Goal: Information Seeking & Learning: Learn about a topic

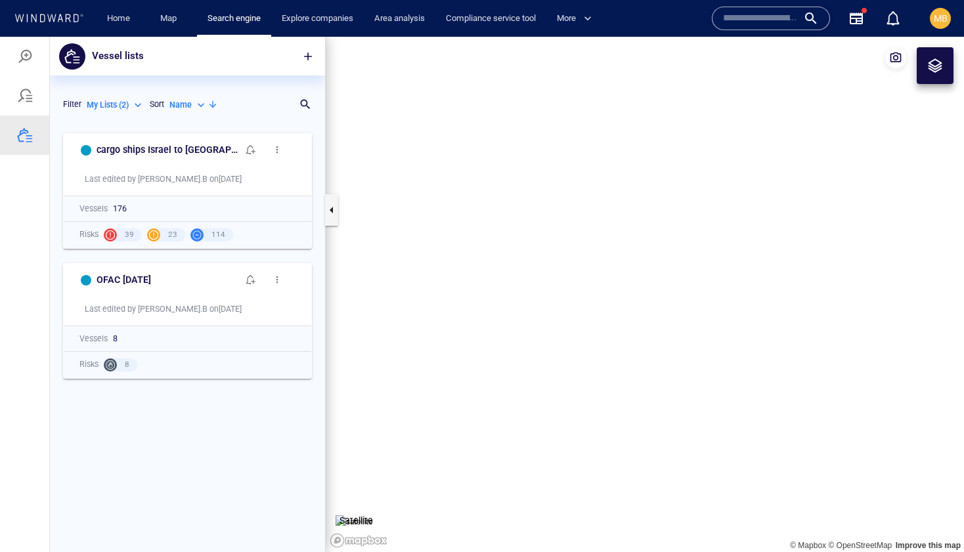
scroll to position [425, 275]
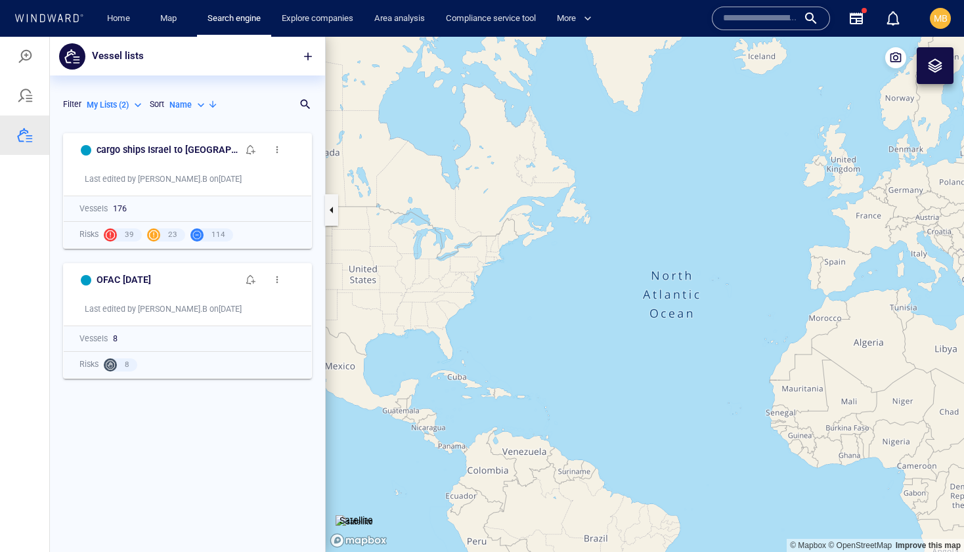
click at [717, 18] on div at bounding box center [771, 19] width 118 height 24
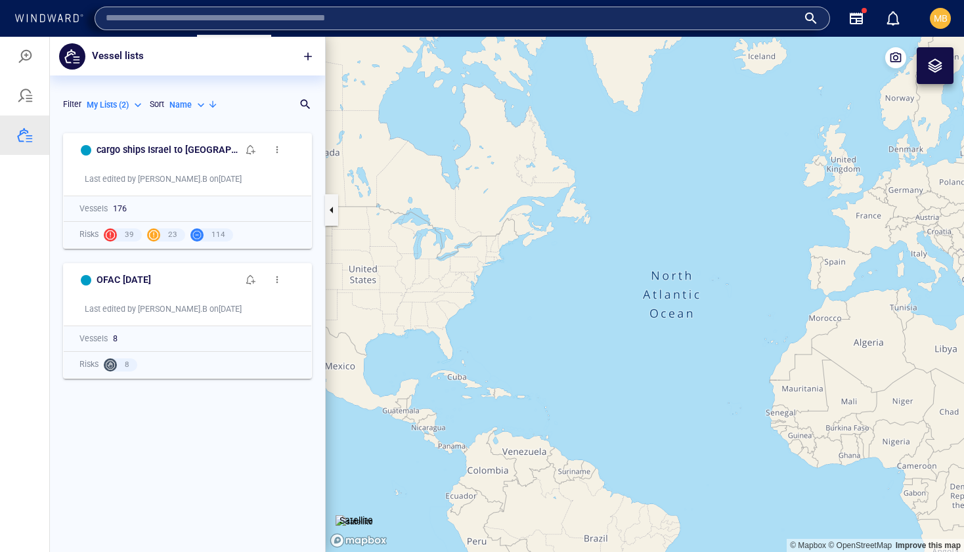
click at [716, 18] on input "text" at bounding box center [452, 19] width 692 height 20
click at [691, 17] on input "text" at bounding box center [452, 19] width 692 height 20
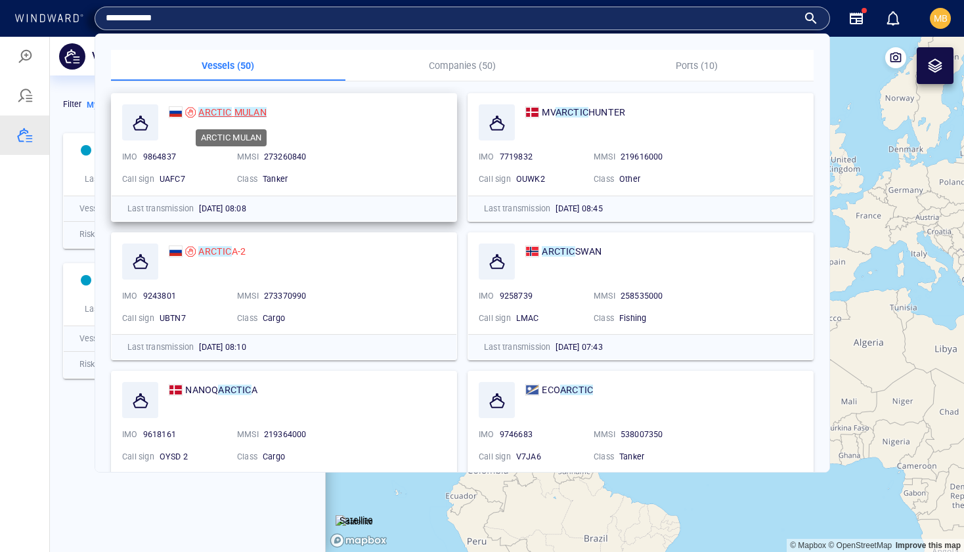
type input "**********"
click at [240, 110] on mark "MULAN" at bounding box center [250, 112] width 32 height 11
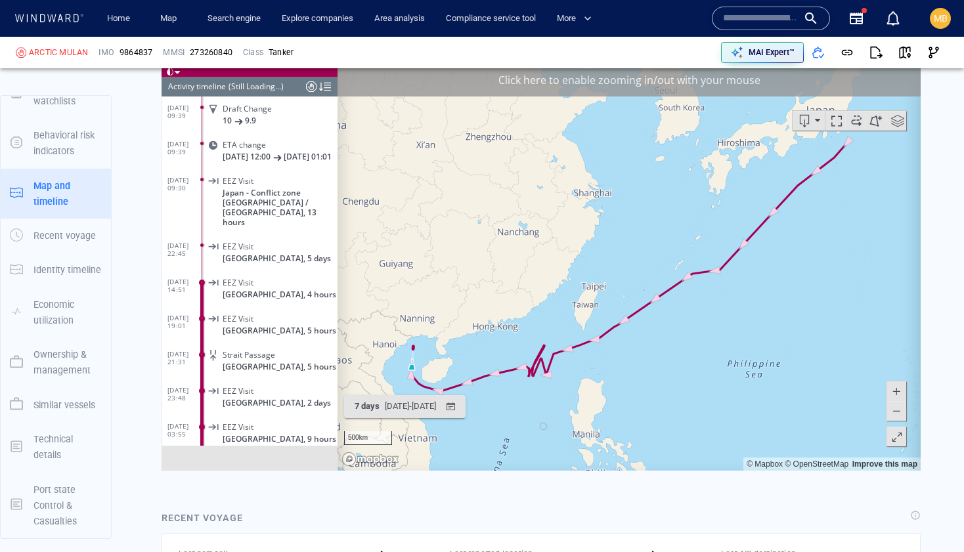
scroll to position [22141, 0]
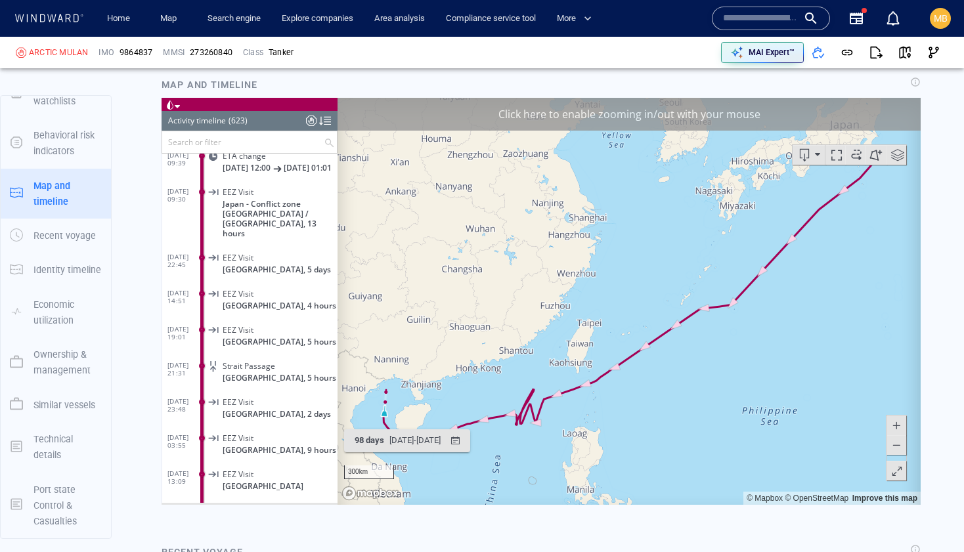
scroll to position [1733, 0]
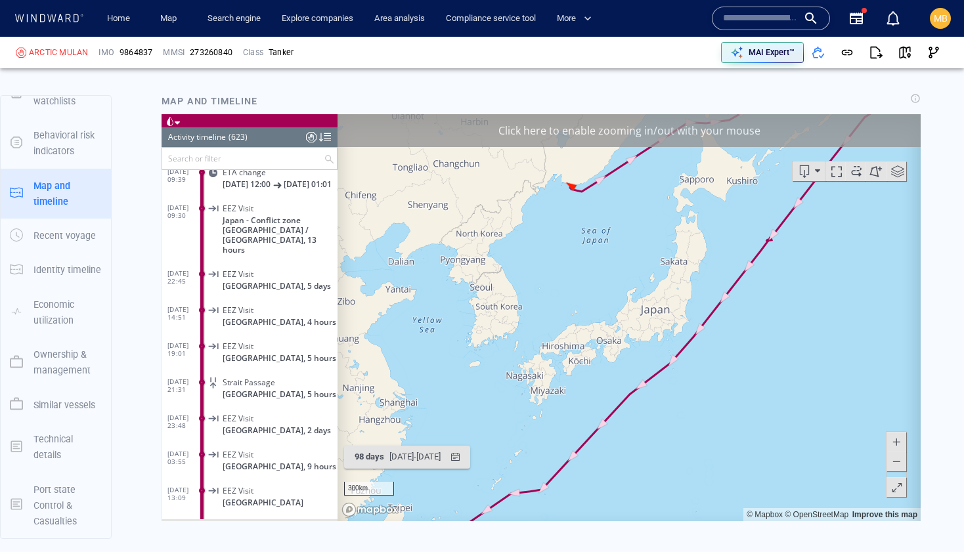
click at [712, 129] on div "Click here to enable zooming in/out with your mouse" at bounding box center [628, 130] width 583 height 33
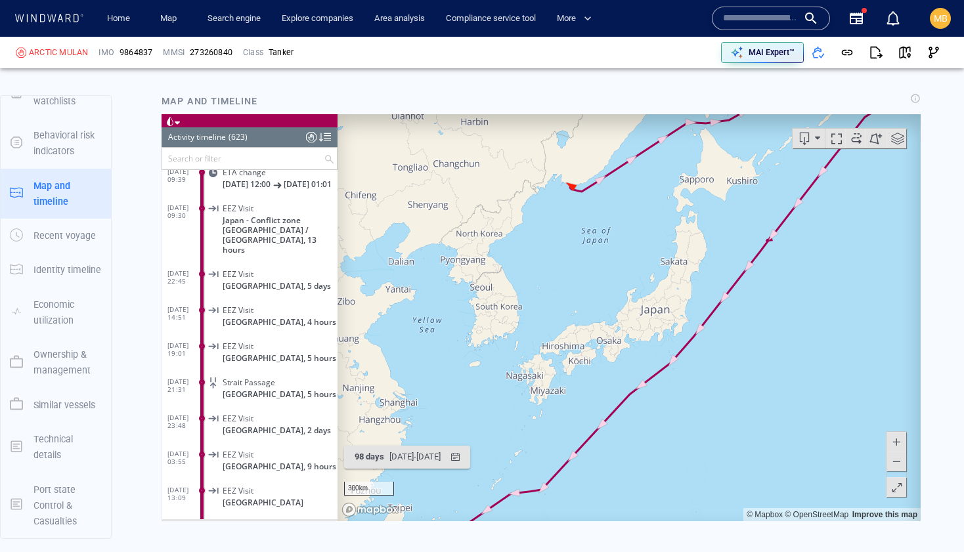
click at [855, 139] on span at bounding box center [856, 138] width 20 height 20
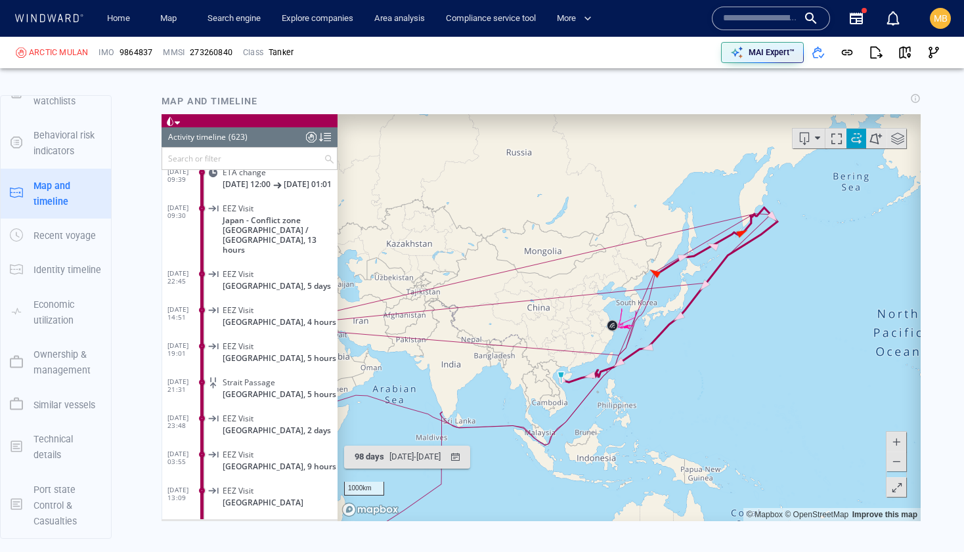
click at [893, 464] on span at bounding box center [895, 461] width 13 height 20
click at [894, 456] on span at bounding box center [895, 461] width 13 height 20
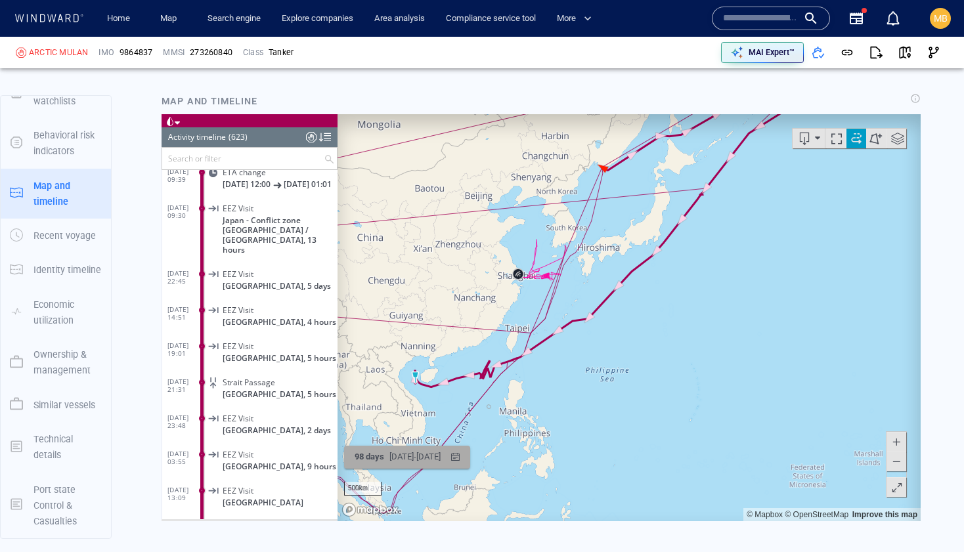
click at [443, 455] on div "[DATE] - [DATE]" at bounding box center [415, 456] width 56 height 20
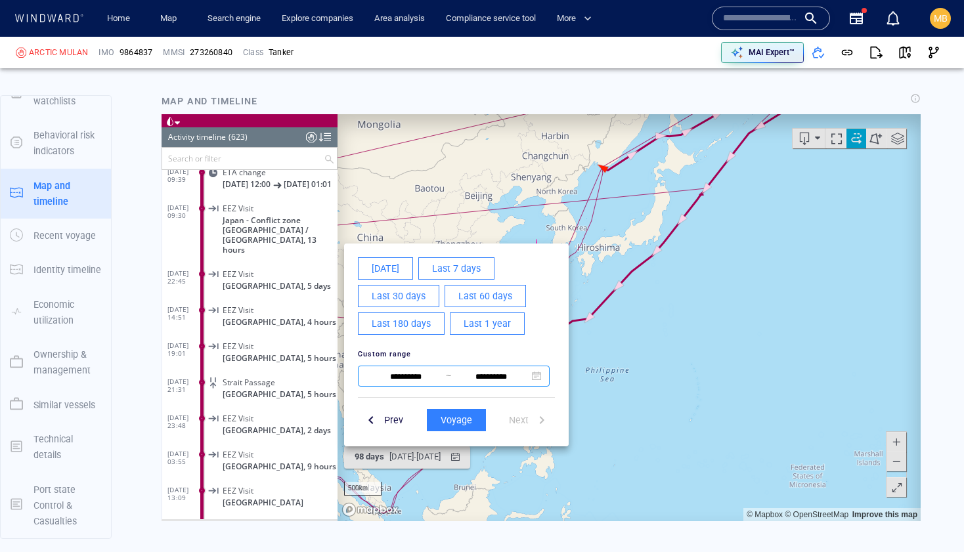
click at [401, 373] on input "**********" at bounding box center [406, 376] width 80 height 16
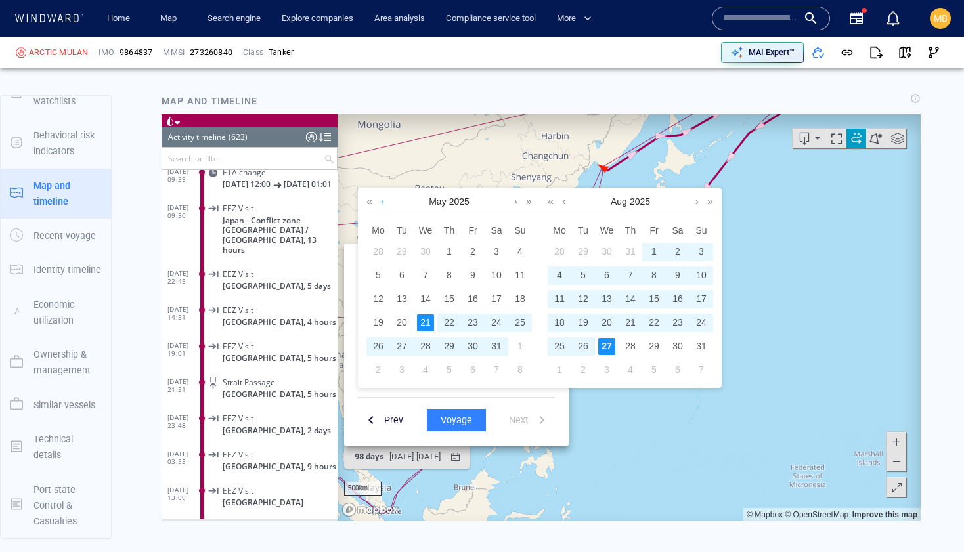
click at [381, 202] on link at bounding box center [382, 201] width 10 height 26
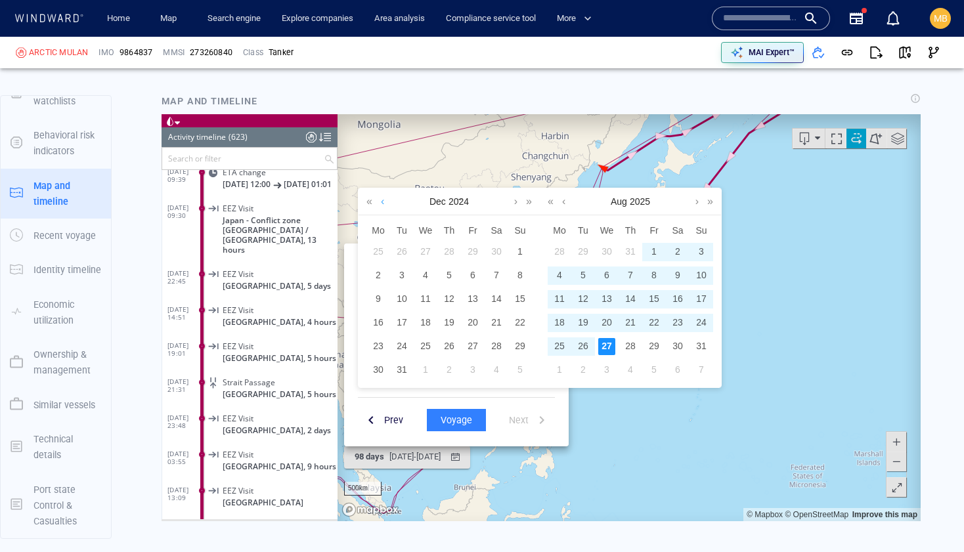
click at [381, 202] on link at bounding box center [382, 201] width 10 height 26
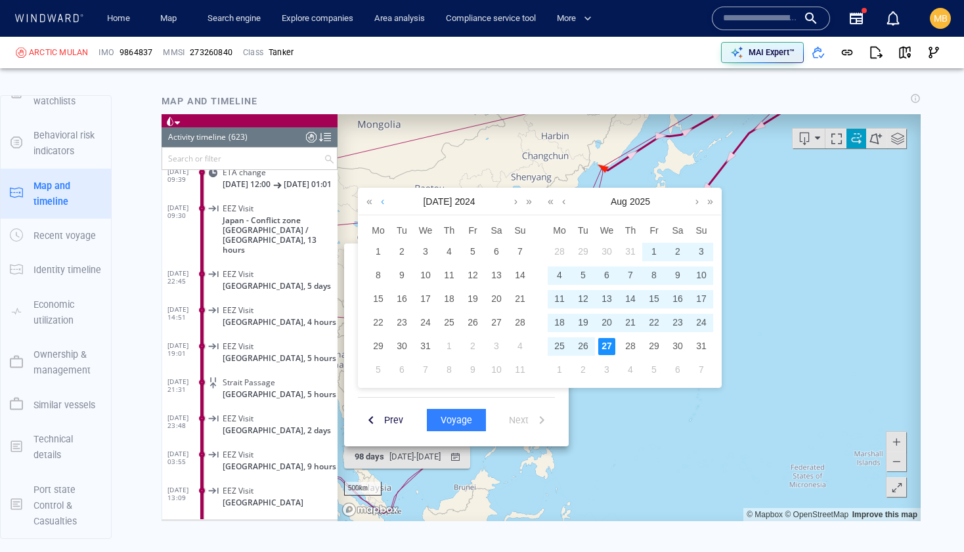
click at [381, 202] on link at bounding box center [382, 201] width 10 height 26
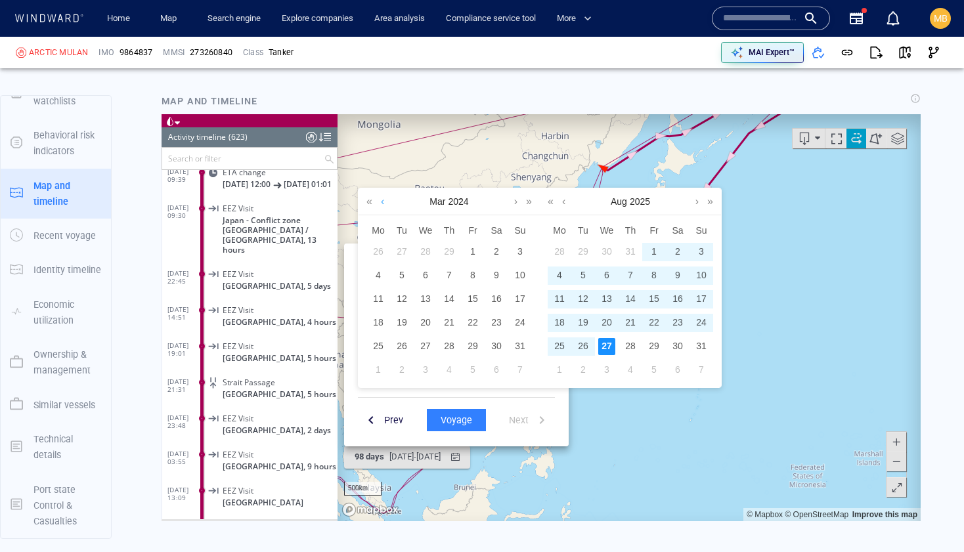
click at [381, 202] on link at bounding box center [382, 201] width 10 height 26
click at [427, 251] on div "1" at bounding box center [425, 251] width 17 height 17
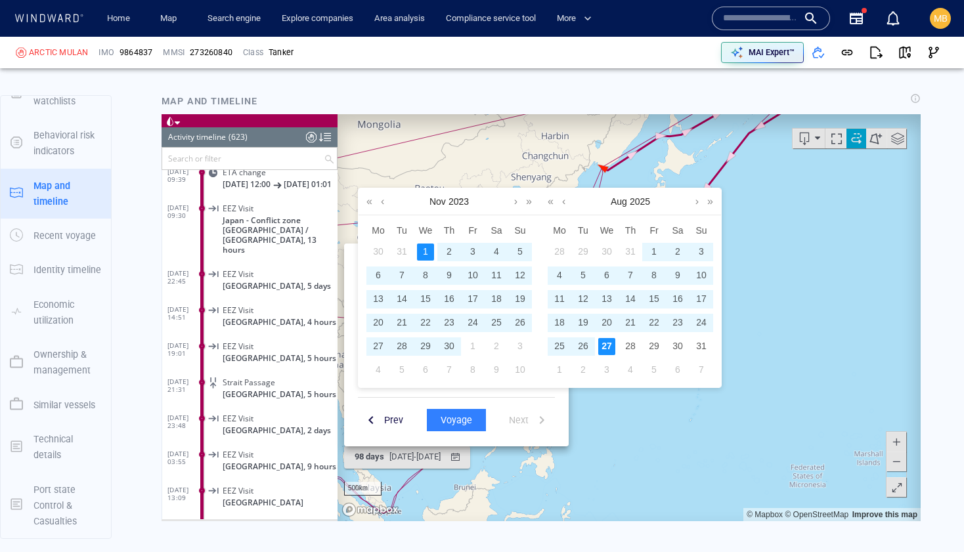
click at [605, 343] on div "27" at bounding box center [606, 345] width 17 height 17
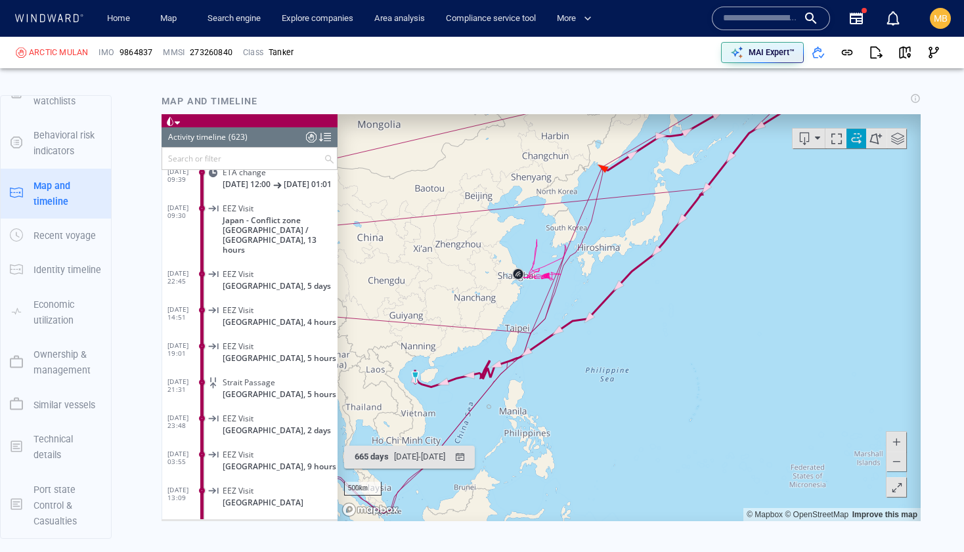
scroll to position [22184, 0]
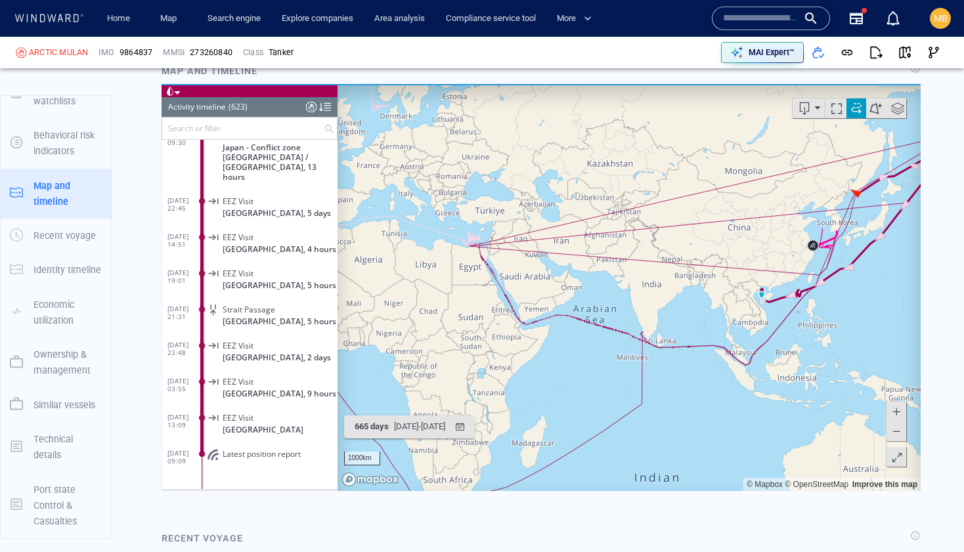
scroll to position [1770, 0]
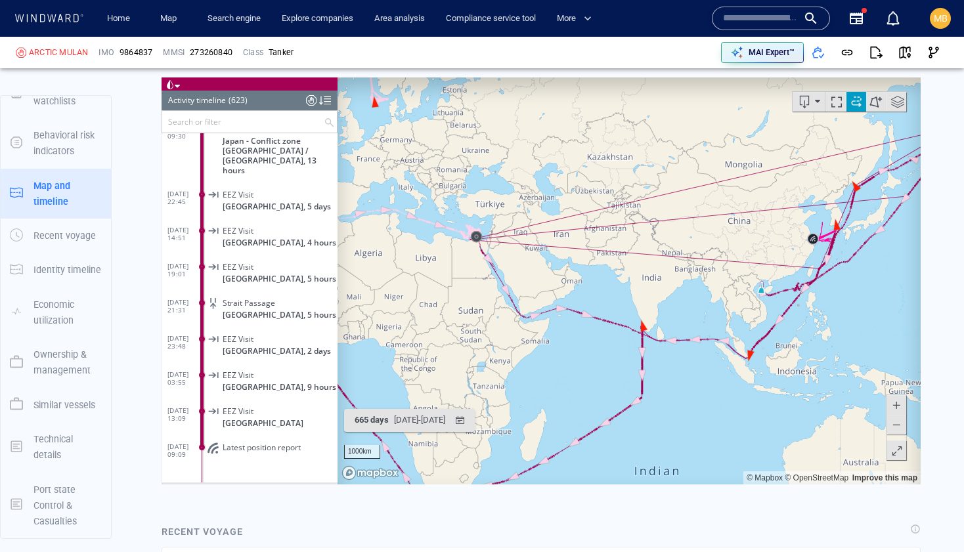
click at [893, 423] on span at bounding box center [895, 424] width 13 height 20
drag, startPoint x: 537, startPoint y: 329, endPoint x: 549, endPoint y: 366, distance: 39.2
click at [545, 352] on canvas "Map" at bounding box center [628, 280] width 583 height 407
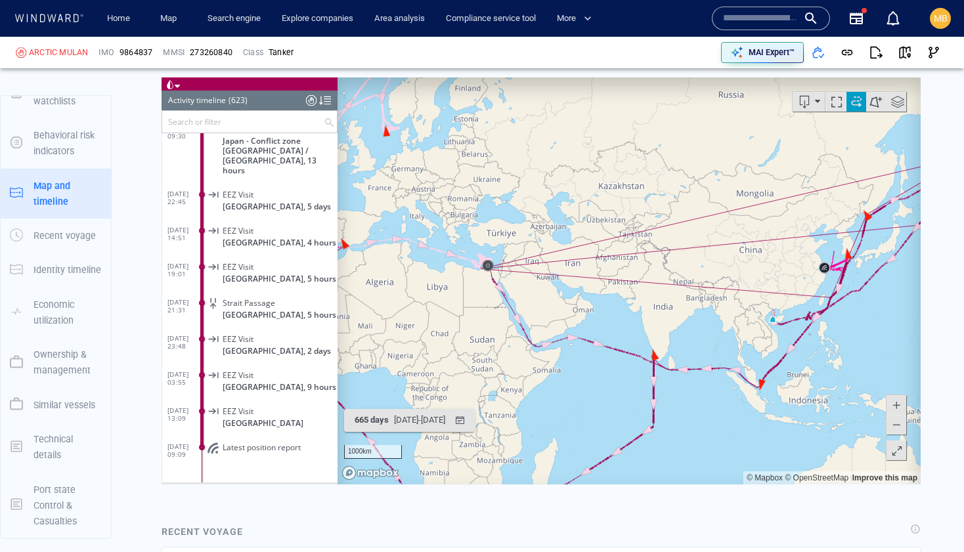
drag, startPoint x: 515, startPoint y: 251, endPoint x: 549, endPoint y: 381, distance: 135.2
click at [549, 381] on canvas "Map" at bounding box center [628, 280] width 583 height 407
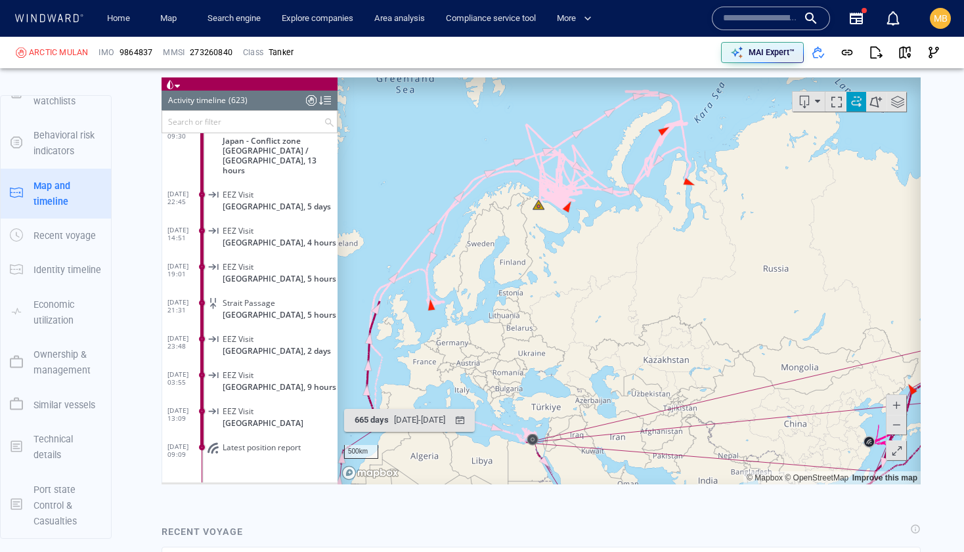
drag, startPoint x: 617, startPoint y: 320, endPoint x: 582, endPoint y: 256, distance: 73.1
click at [582, 256] on canvas "Map" at bounding box center [628, 280] width 583 height 407
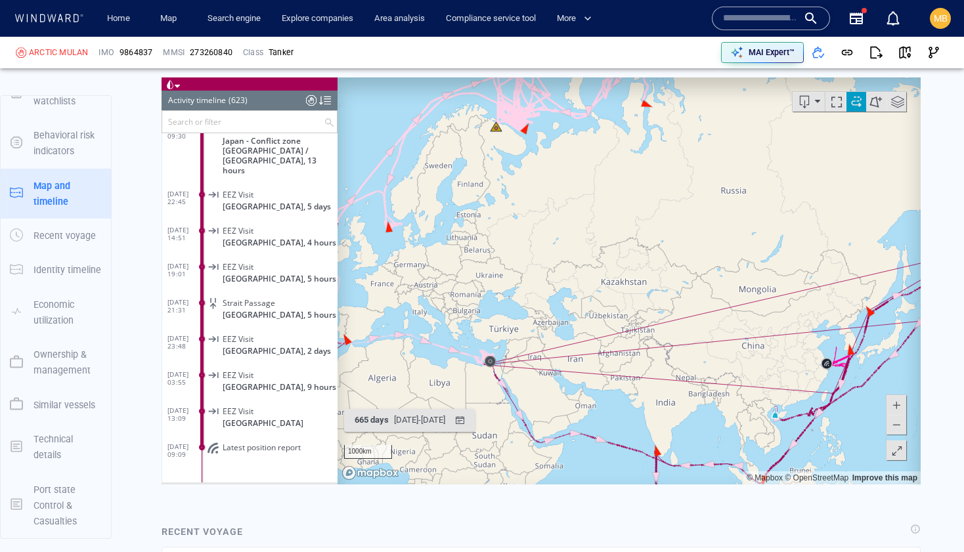
drag, startPoint x: 685, startPoint y: 315, endPoint x: 639, endPoint y: 299, distance: 49.4
click at [639, 299] on canvas "Map" at bounding box center [628, 280] width 583 height 407
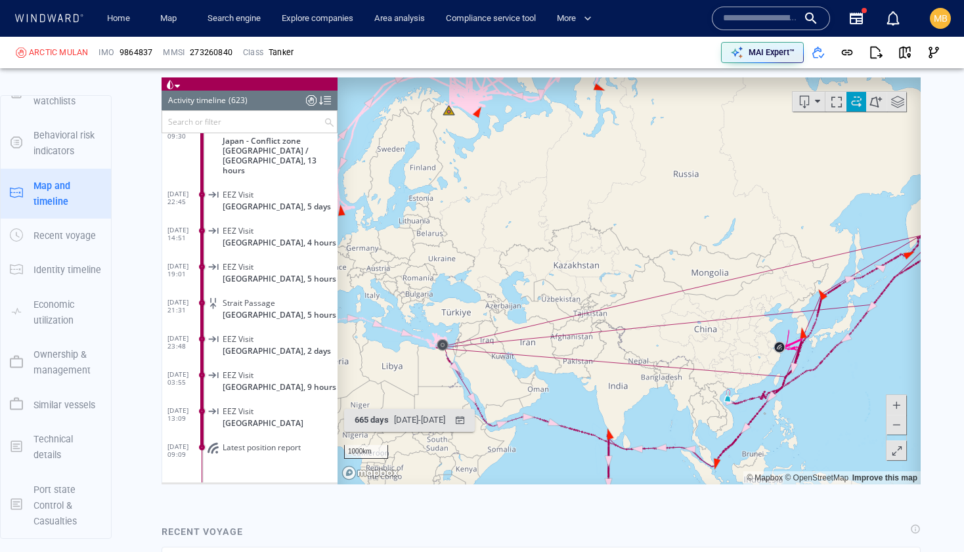
drag, startPoint x: 644, startPoint y: 301, endPoint x: 624, endPoint y: 270, distance: 37.0
click at [624, 271] on canvas "Map" at bounding box center [628, 280] width 583 height 407
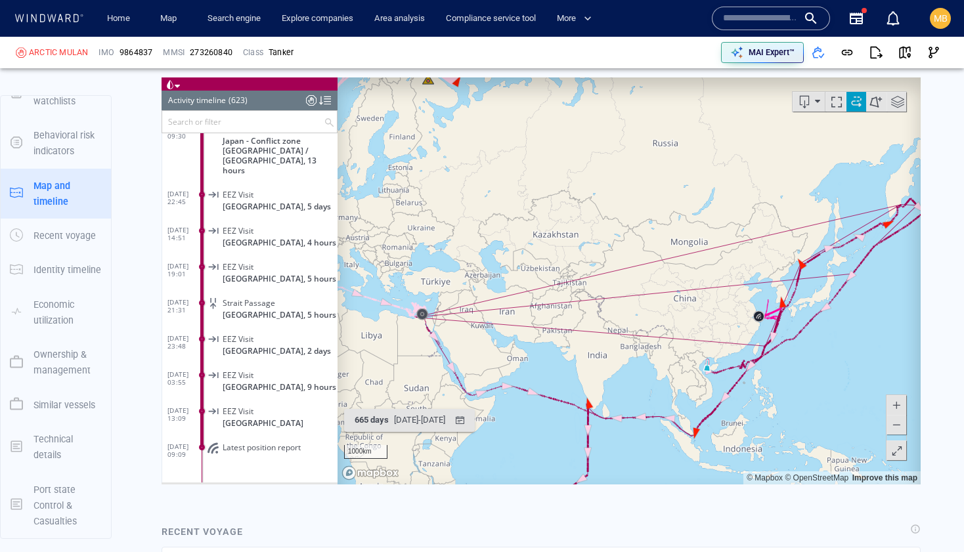
click at [611, 262] on canvas "Map" at bounding box center [628, 280] width 583 height 407
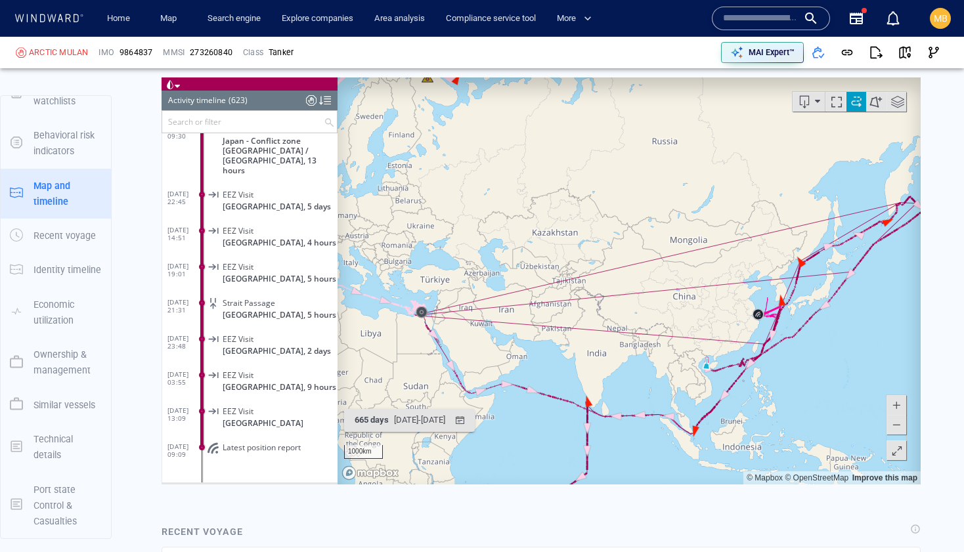
drag, startPoint x: 566, startPoint y: 261, endPoint x: 545, endPoint y: 217, distance: 48.4
click at [545, 217] on canvas "Map" at bounding box center [628, 280] width 583 height 407
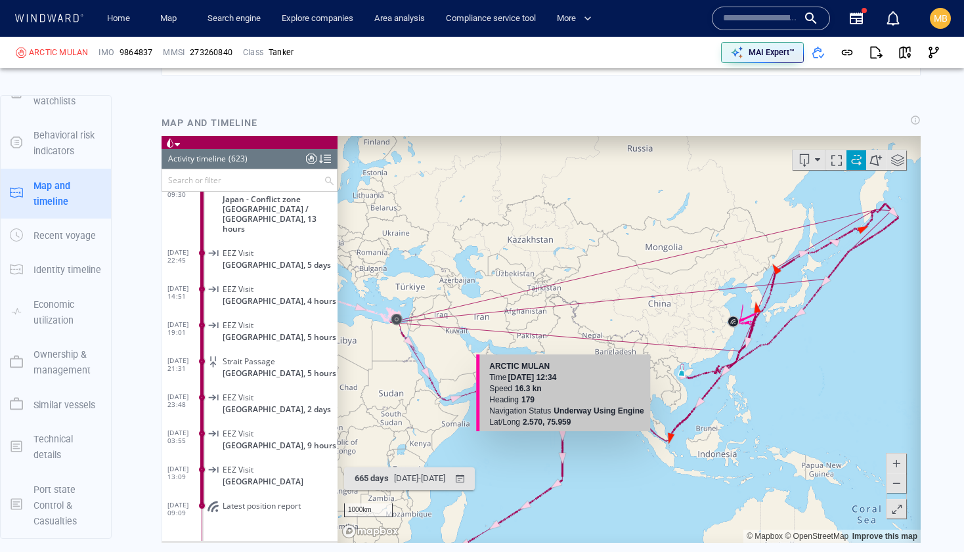
scroll to position [1710, 0]
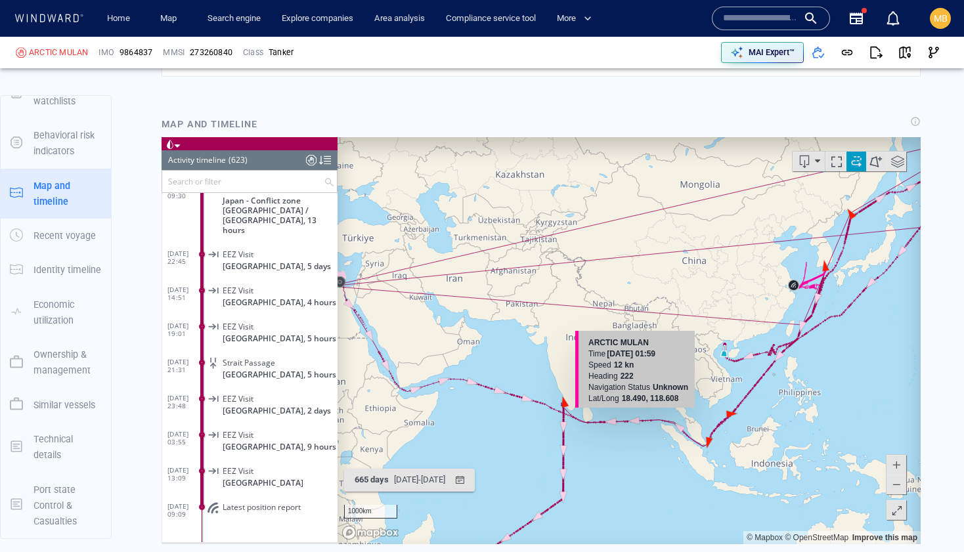
drag, startPoint x: 787, startPoint y: 370, endPoint x: 644, endPoint y: 427, distance: 154.1
click at [644, 428] on canvas "Map" at bounding box center [628, 340] width 583 height 407
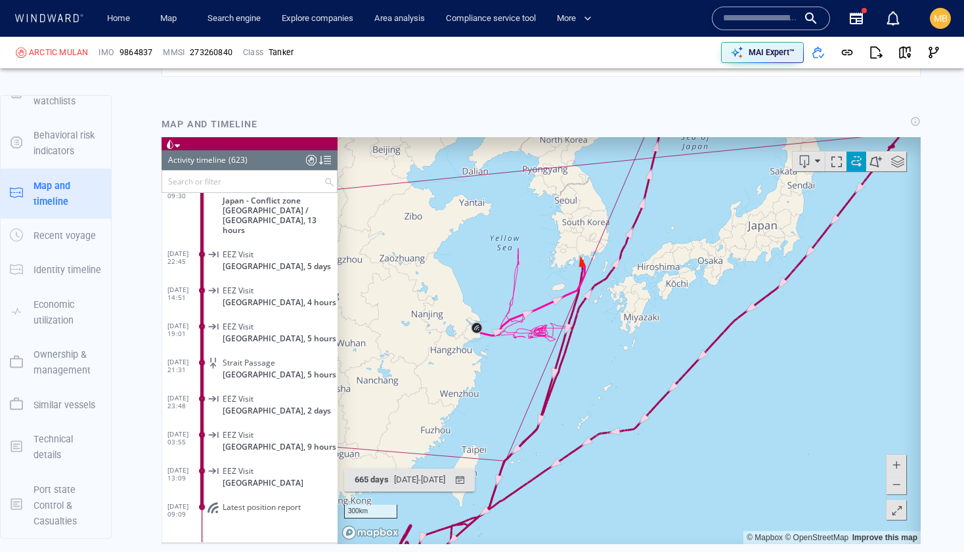
click at [616, 309] on canvas "Map" at bounding box center [628, 340] width 583 height 407
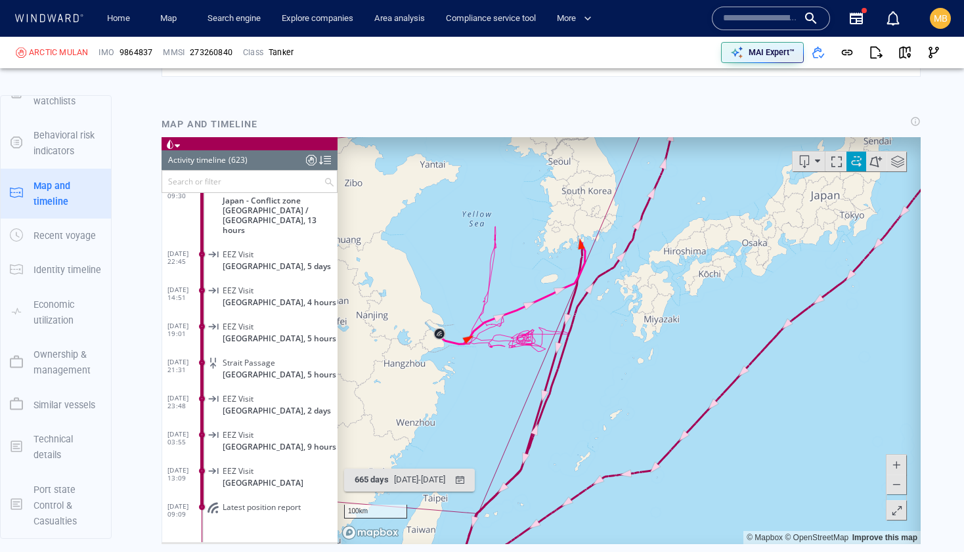
drag, startPoint x: 584, startPoint y: 310, endPoint x: 585, endPoint y: 351, distance: 40.7
click at [585, 351] on canvas "Map" at bounding box center [628, 340] width 583 height 407
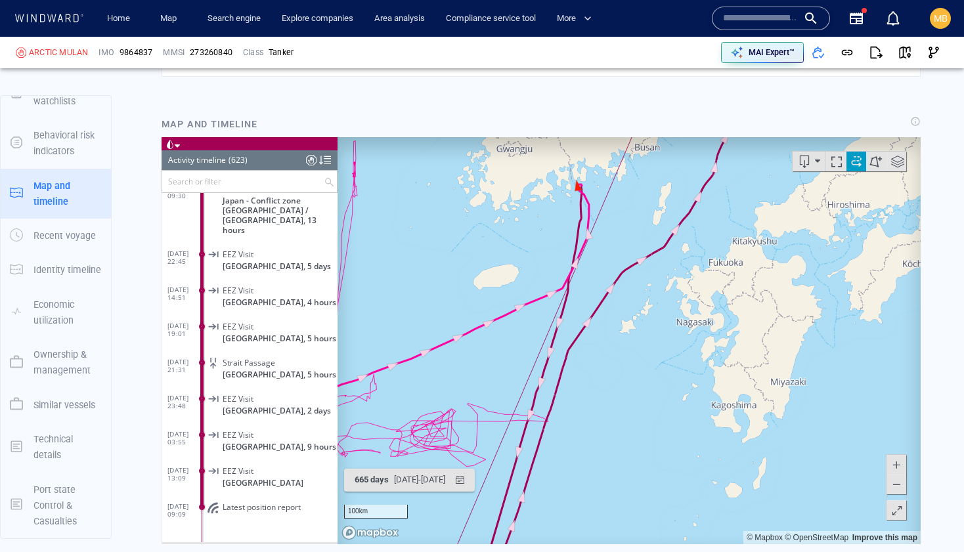
drag, startPoint x: 627, startPoint y: 373, endPoint x: 645, endPoint y: 424, distance: 53.3
click at [645, 423] on canvas "Map" at bounding box center [628, 340] width 583 height 407
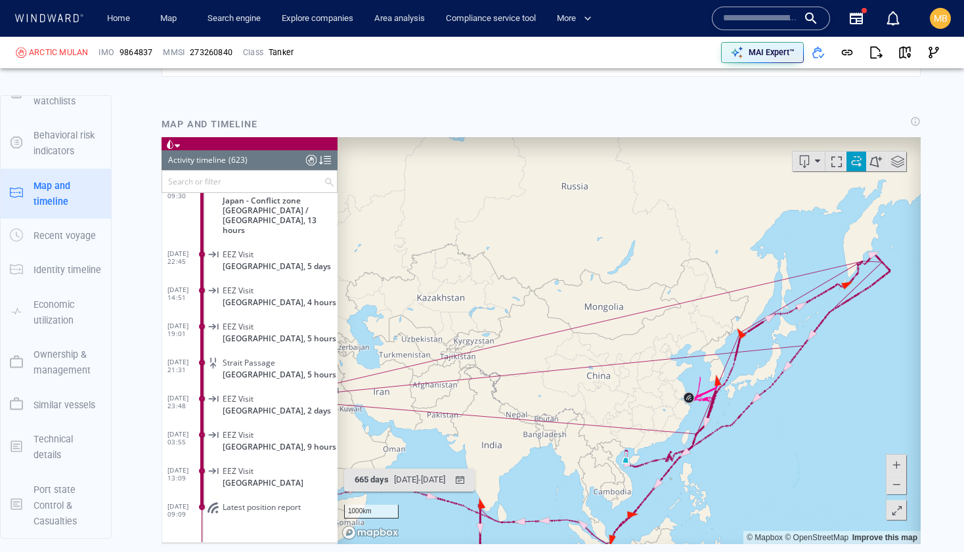
drag, startPoint x: 728, startPoint y: 397, endPoint x: 733, endPoint y: 293, distance: 103.8
click at [733, 293] on canvas "Map" at bounding box center [628, 340] width 583 height 407
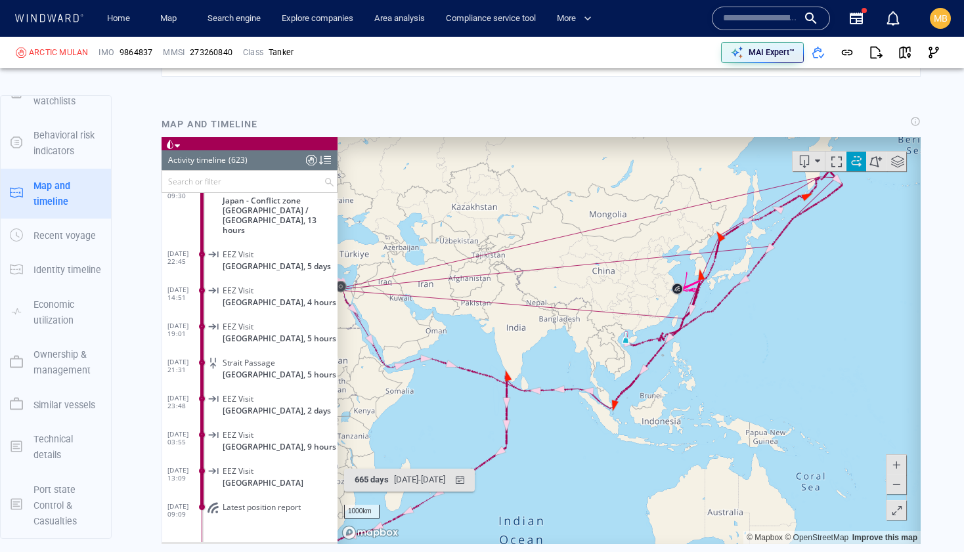
drag, startPoint x: 518, startPoint y: 402, endPoint x: 716, endPoint y: 408, distance: 198.3
click at [712, 408] on canvas "Map" at bounding box center [628, 340] width 583 height 407
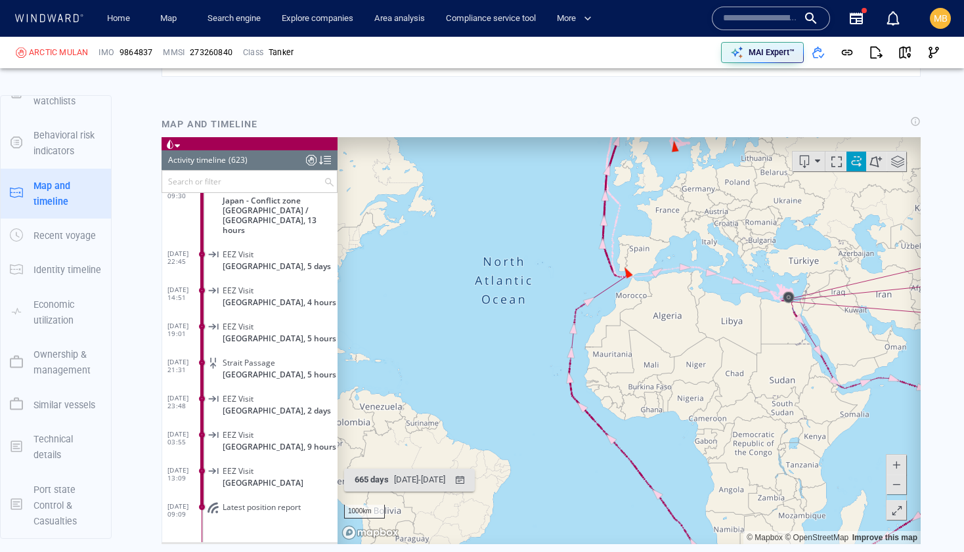
drag, startPoint x: 609, startPoint y: 347, endPoint x: 629, endPoint y: 288, distance: 61.6
click at [627, 290] on canvas "Map" at bounding box center [628, 340] width 583 height 407
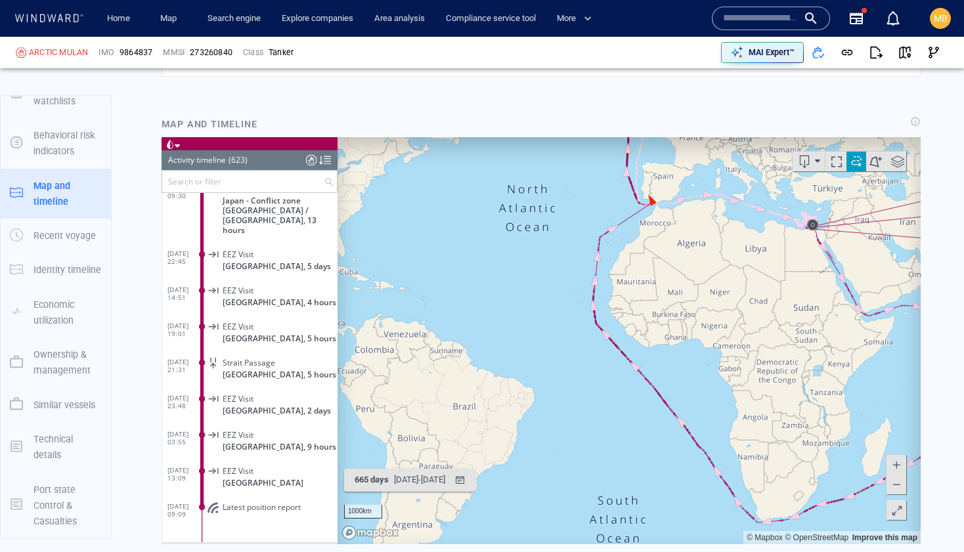
drag, startPoint x: 618, startPoint y: 322, endPoint x: 563, endPoint y: 415, distance: 108.6
click at [563, 415] on canvas "Map" at bounding box center [628, 340] width 583 height 407
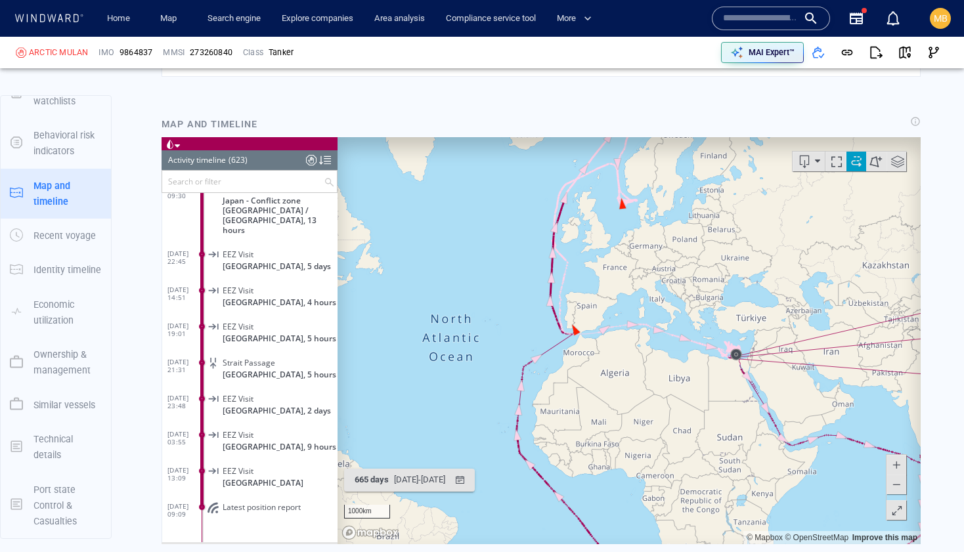
drag, startPoint x: 605, startPoint y: 373, endPoint x: 569, endPoint y: 454, distance: 88.4
click at [574, 447] on canvas "Map" at bounding box center [628, 340] width 583 height 407
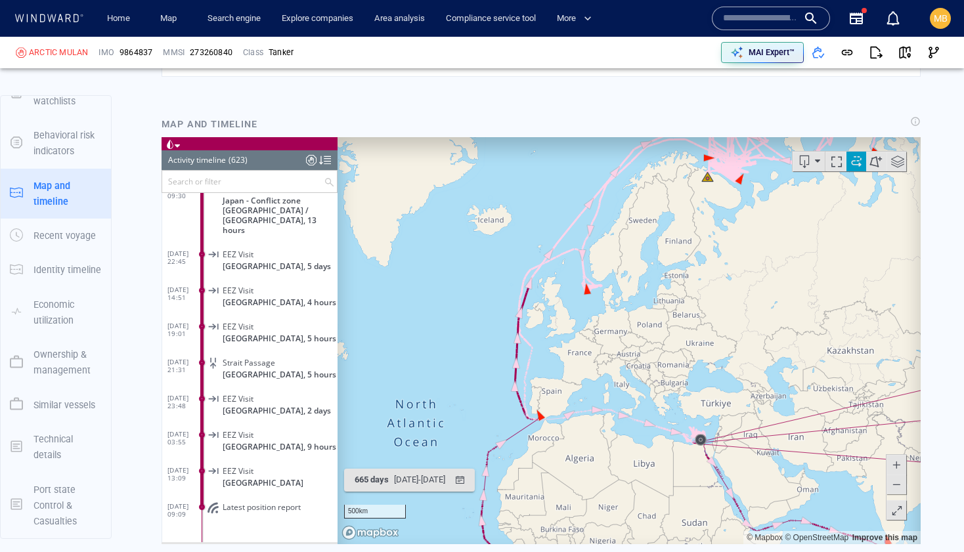
drag, startPoint x: 607, startPoint y: 342, endPoint x: 607, endPoint y: 393, distance: 50.5
click at [607, 392] on canvas "Map" at bounding box center [628, 340] width 583 height 407
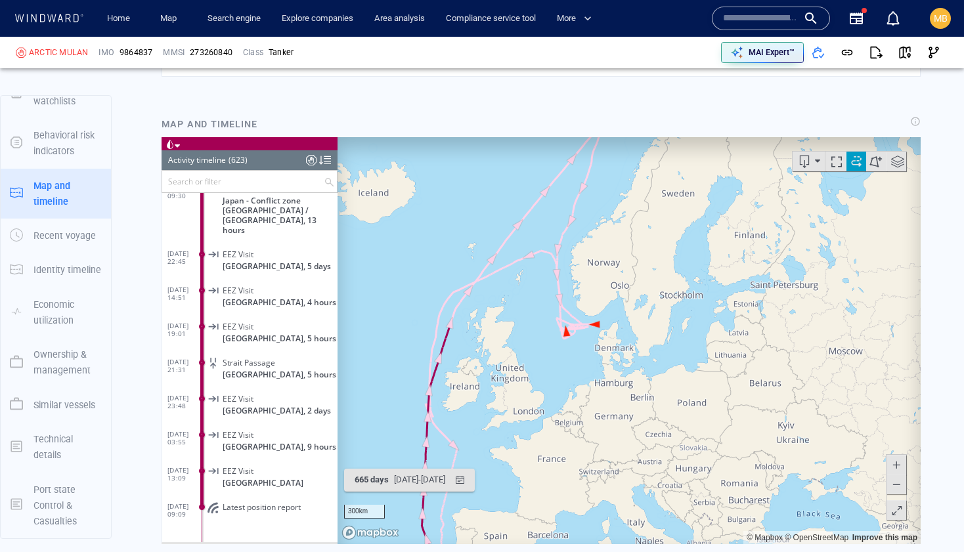
drag, startPoint x: 596, startPoint y: 366, endPoint x: 601, endPoint y: 429, distance: 62.6
click at [601, 429] on canvas "Map" at bounding box center [628, 340] width 583 height 407
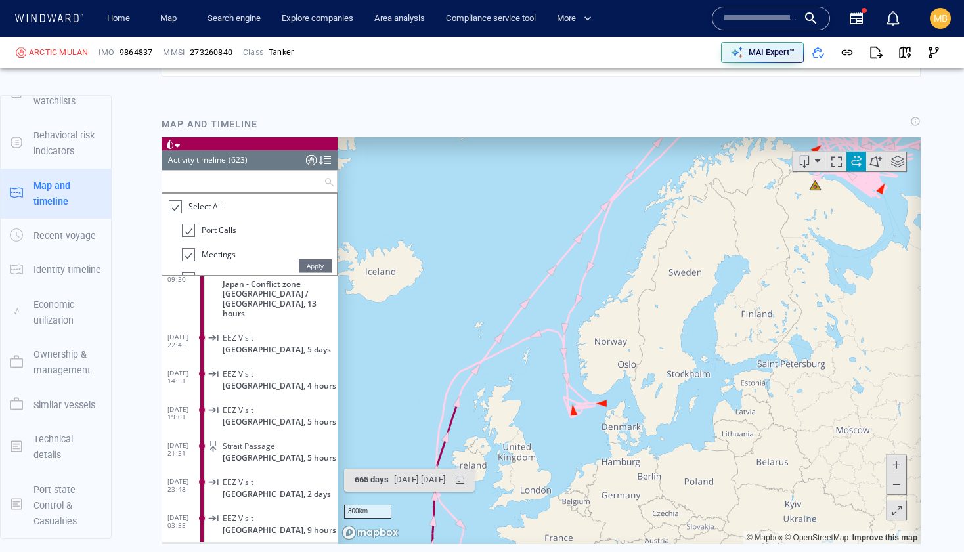
click at [244, 185] on input "text" at bounding box center [242, 181] width 161 height 22
click at [176, 206] on div at bounding box center [174, 206] width 13 height 15
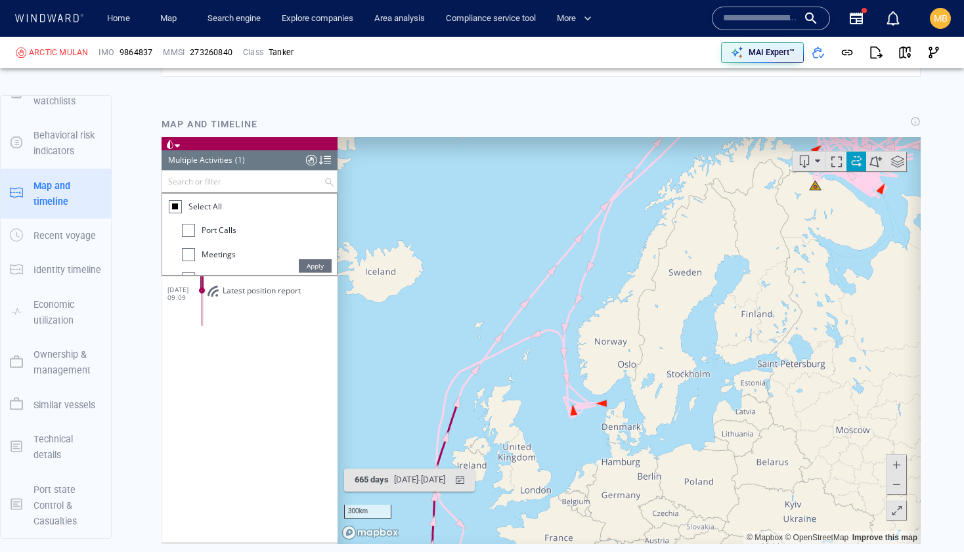
click at [194, 230] on div at bounding box center [188, 229] width 13 height 13
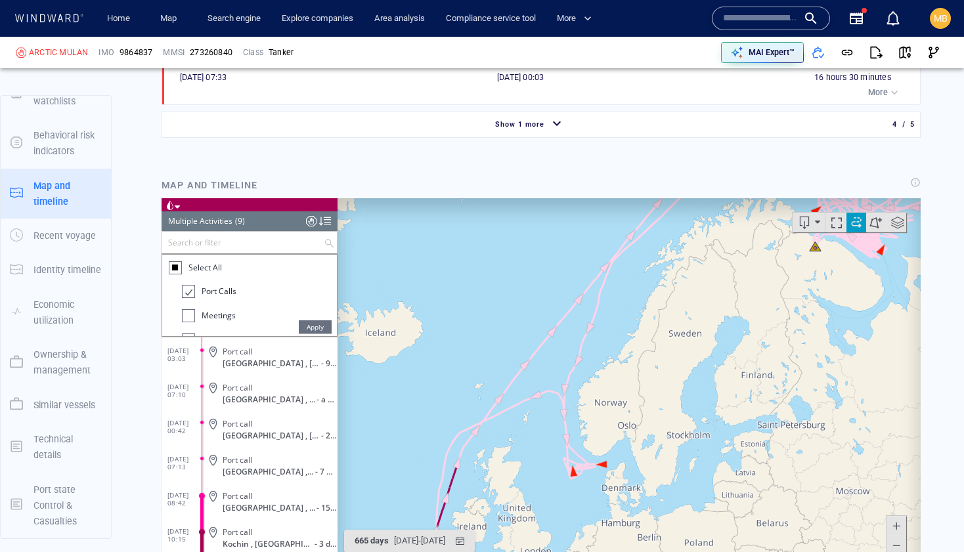
scroll to position [1644, 0]
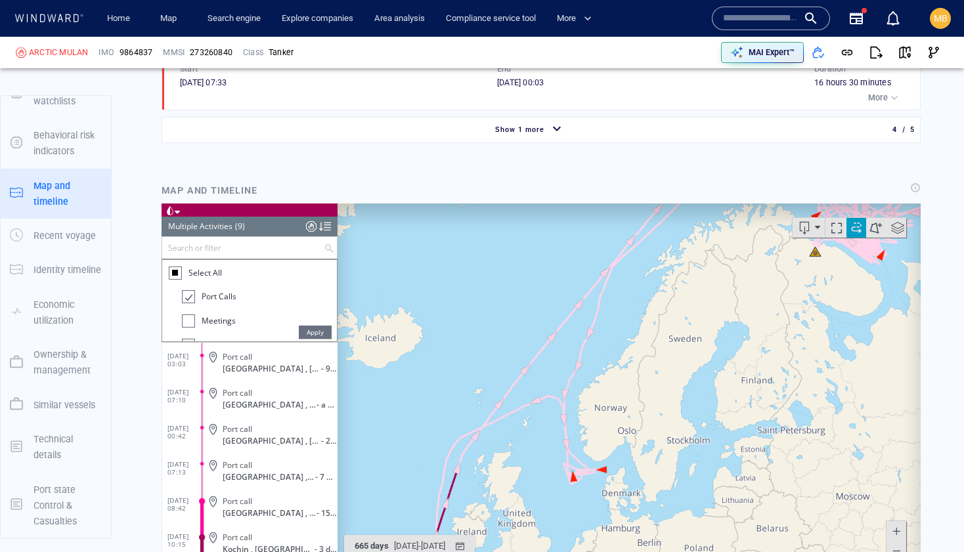
click at [256, 293] on li "Port Calls" at bounding box center [259, 300] width 155 height 24
drag, startPoint x: 304, startPoint y: 154, endPoint x: 333, endPoint y: 55, distance: 103.2
click at [333, 55] on div "ARCTIC MULAN IMO 9864837 MMSI 273260840 Class Tanker MAI Expert™ Vessel details…" at bounding box center [482, 294] width 964 height 515
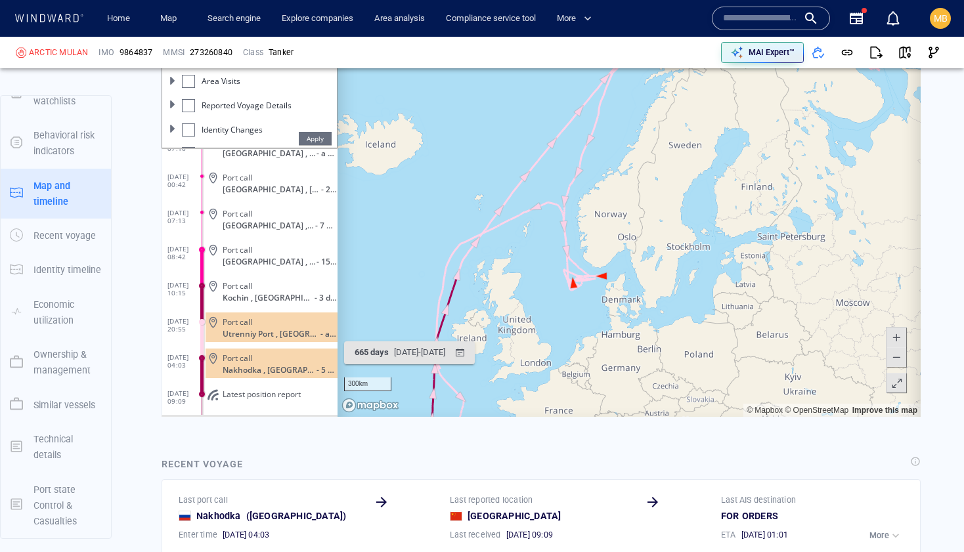
scroll to position [72, 0]
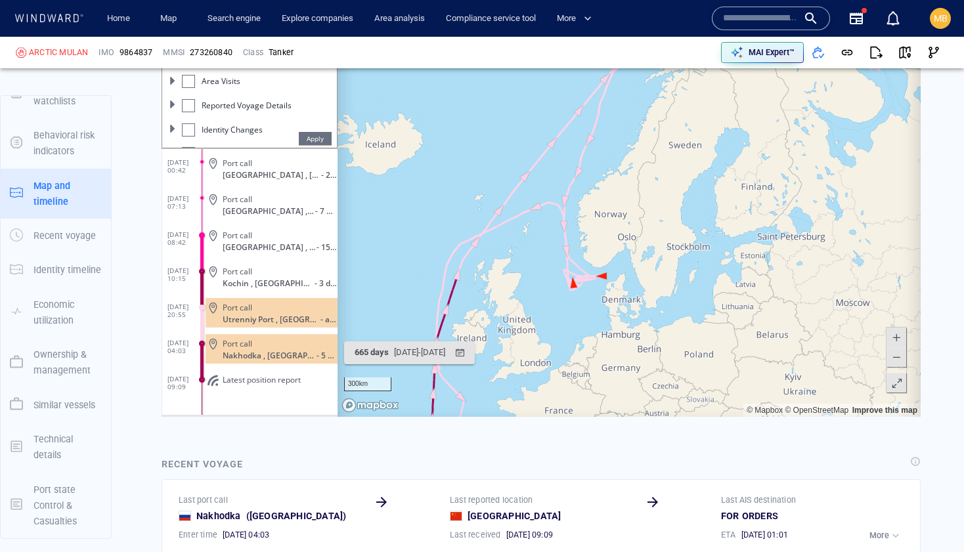
click at [241, 347] on span "Port call" at bounding box center [238, 343] width 30 height 10
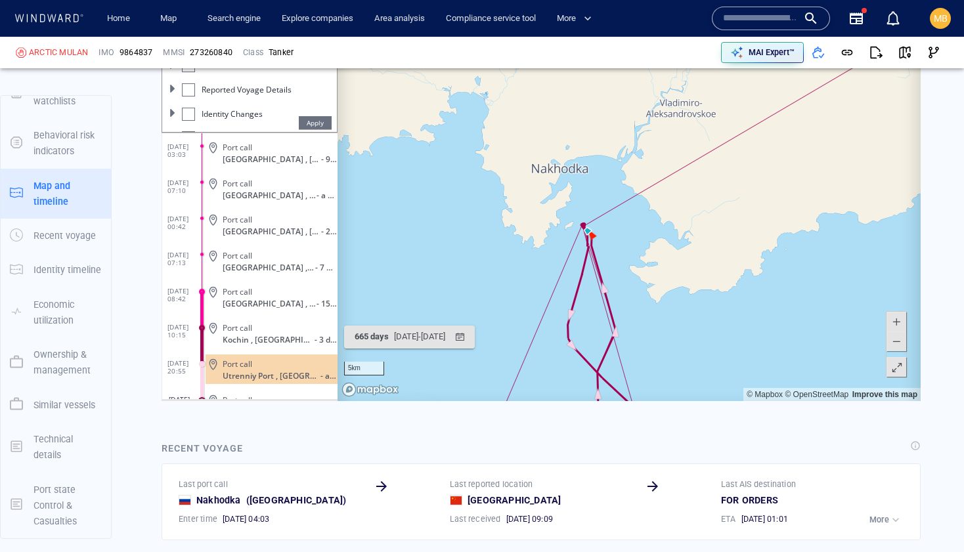
click at [190, 110] on div at bounding box center [188, 114] width 13 height 13
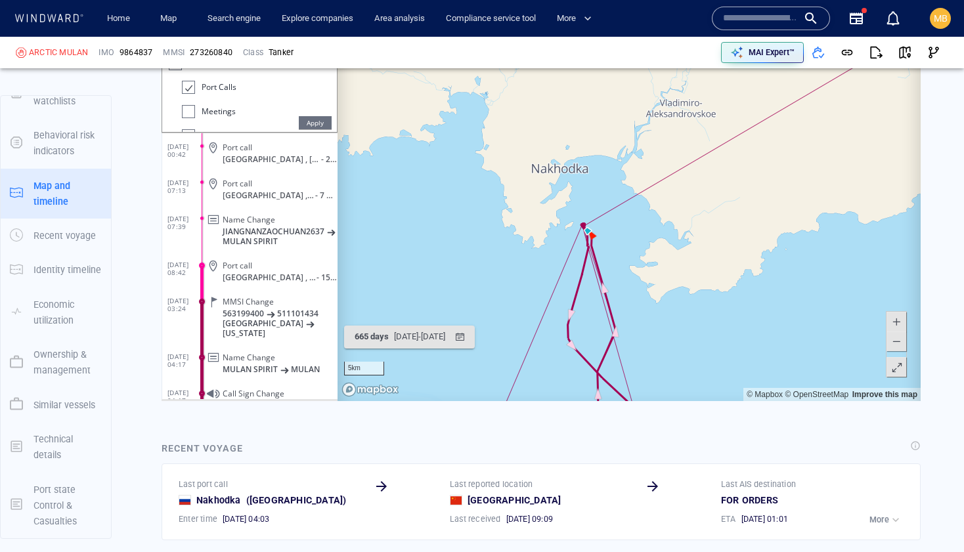
drag, startPoint x: 385, startPoint y: 117, endPoint x: 387, endPoint y: 192, distance: 74.9
click at [387, 192] on canvas "Map" at bounding box center [628, 197] width 583 height 407
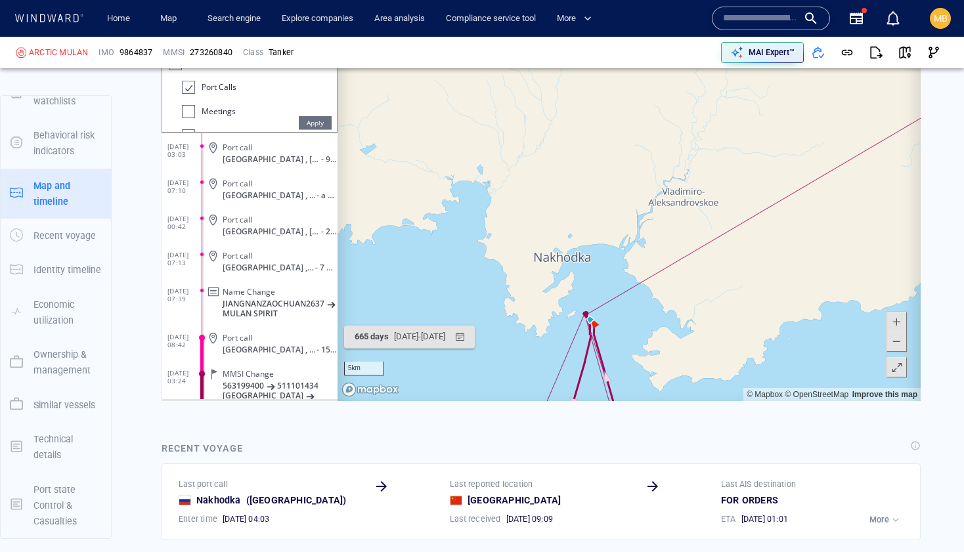
drag, startPoint x: 140, startPoint y: 229, endPoint x: 140, endPoint y: 325, distance: 95.8
click at [140, 320] on div "Vessel details ARCTIC MULAN Formerly: JIANGNANZAOCHUAN2637 +2 more IMO 9864837 …" at bounding box center [540, 115] width 845 height 3781
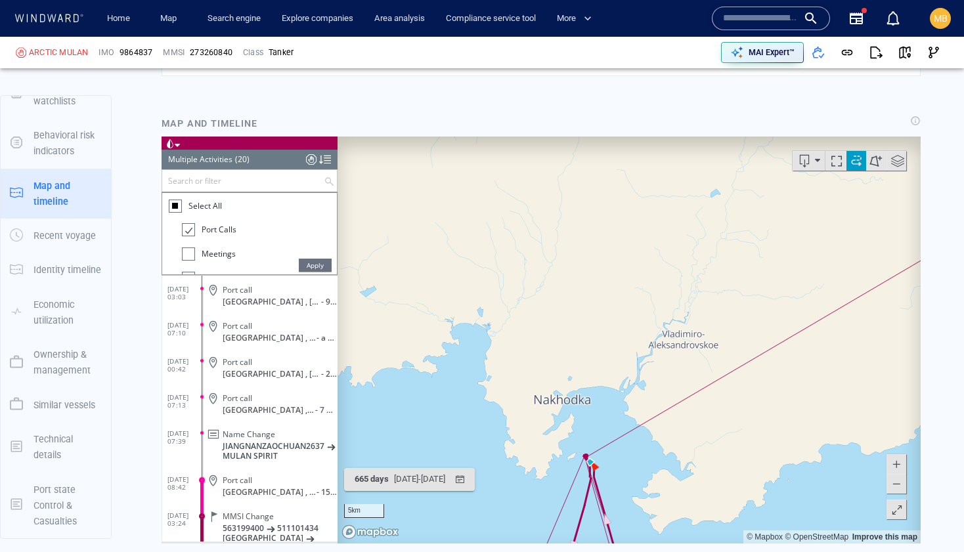
scroll to position [1715, 0]
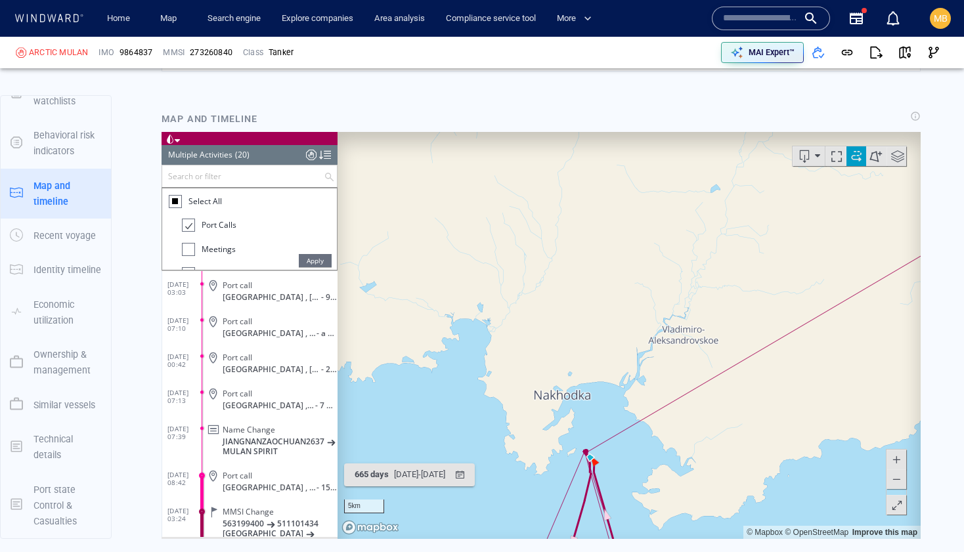
click at [184, 226] on div at bounding box center [187, 224] width 13 height 15
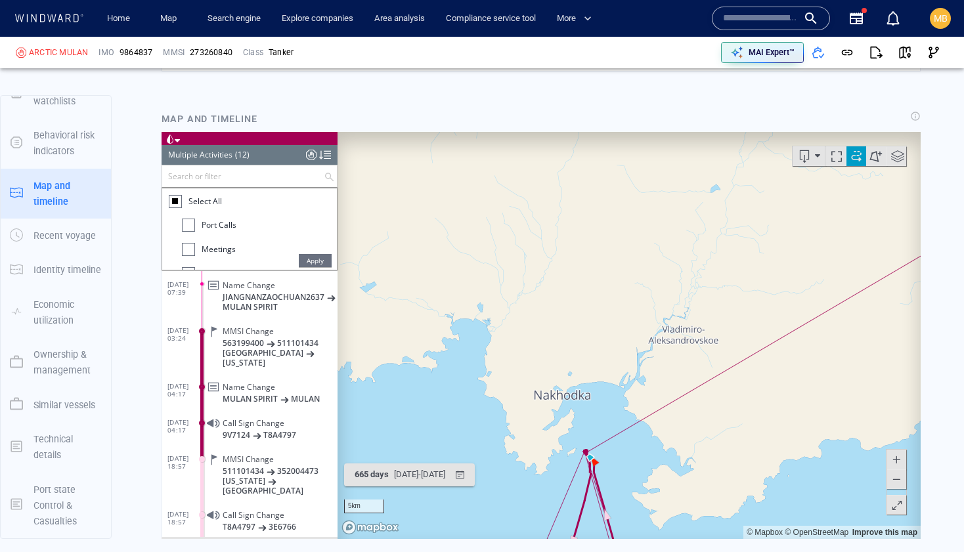
scroll to position [230, 0]
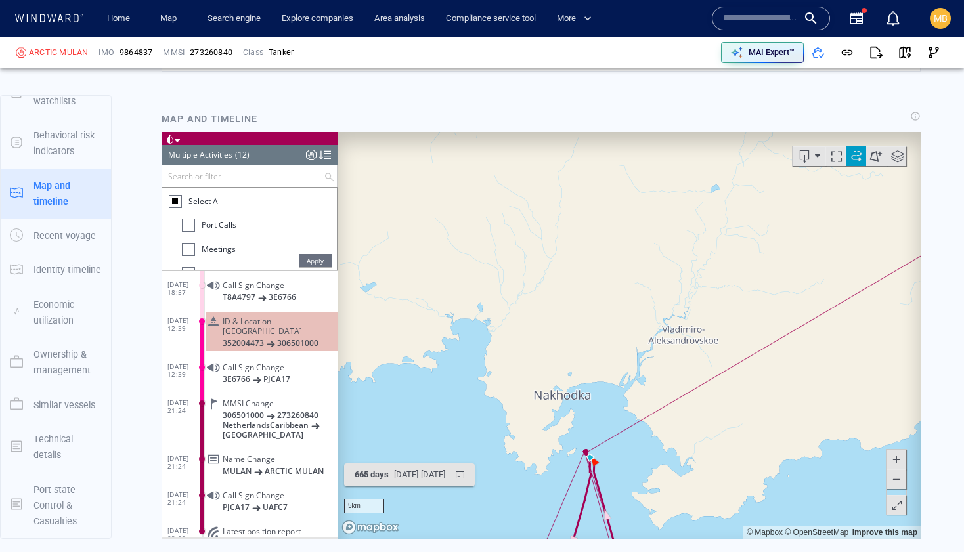
click at [190, 247] on div at bounding box center [188, 248] width 13 height 13
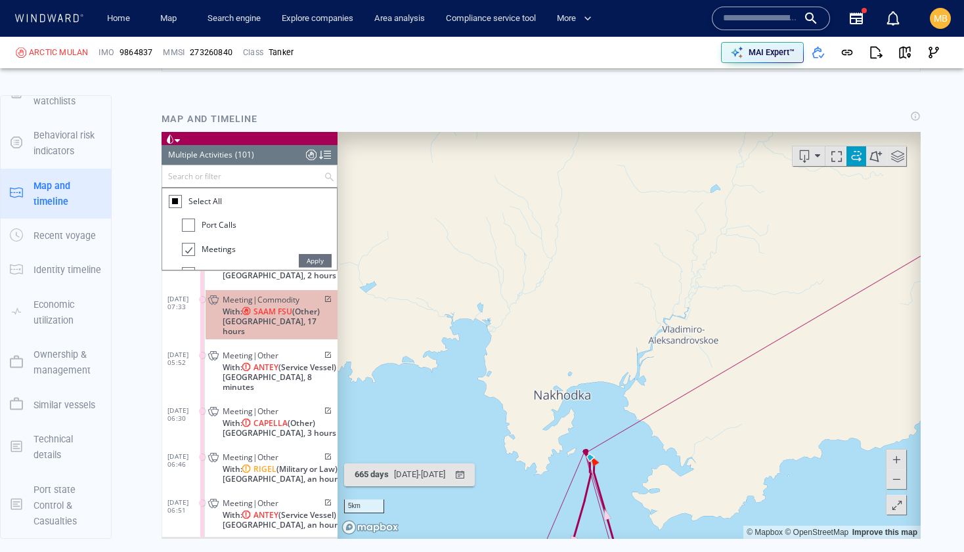
scroll to position [2635, 0]
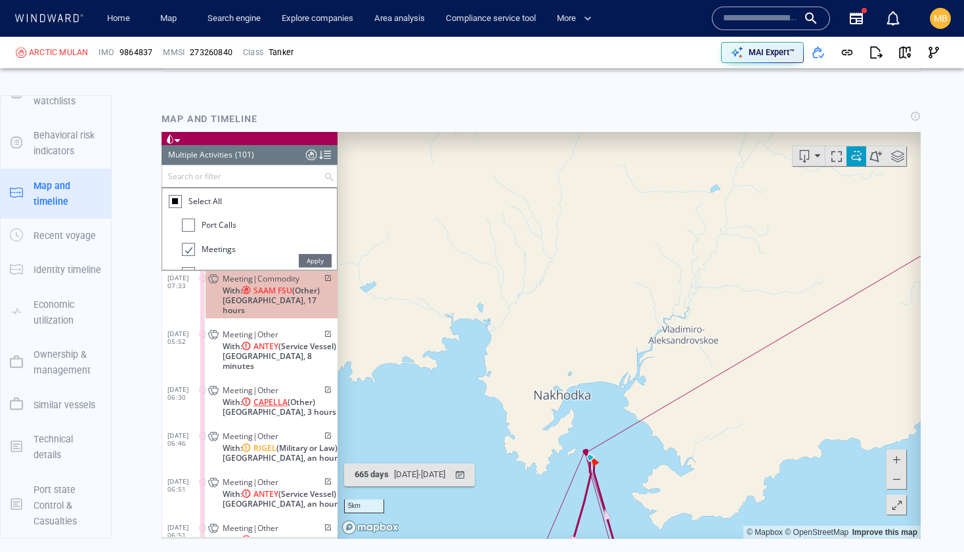
click at [279, 396] on span "CAPELLA" at bounding box center [270, 401] width 34 height 10
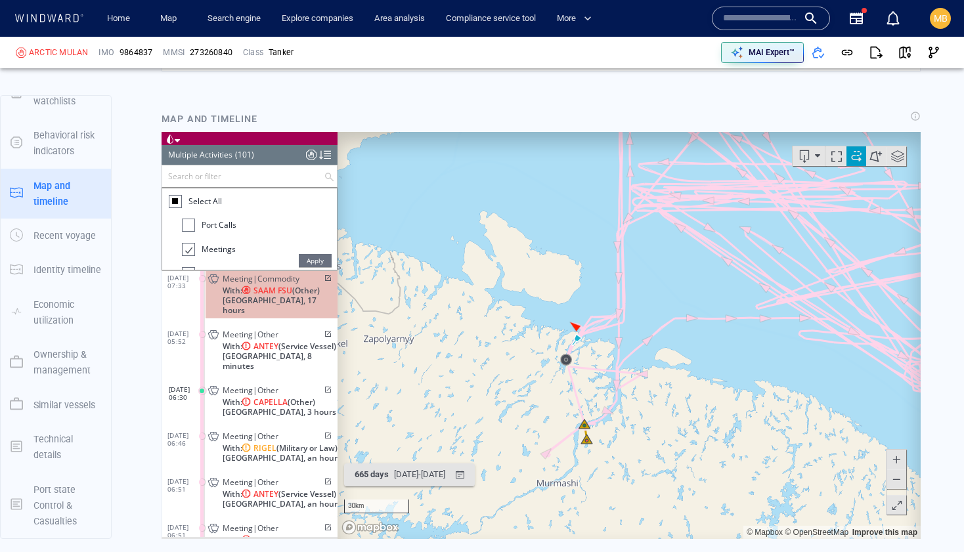
drag, startPoint x: 580, startPoint y: 388, endPoint x: 568, endPoint y: 326, distance: 63.6
click at [568, 326] on canvas "Map" at bounding box center [628, 334] width 583 height 407
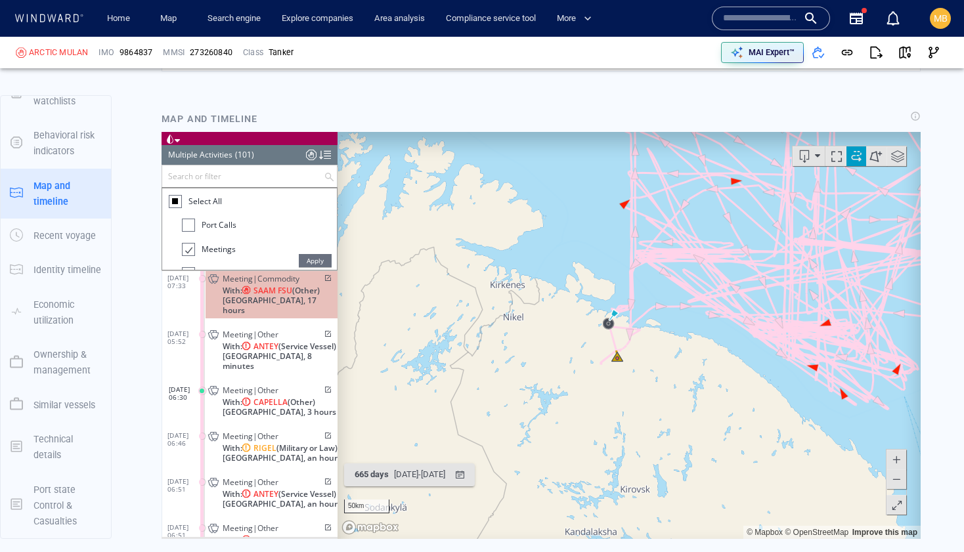
drag, startPoint x: 697, startPoint y: 336, endPoint x: 608, endPoint y: 377, distance: 98.1
click at [608, 377] on canvas "Map" at bounding box center [628, 334] width 583 height 407
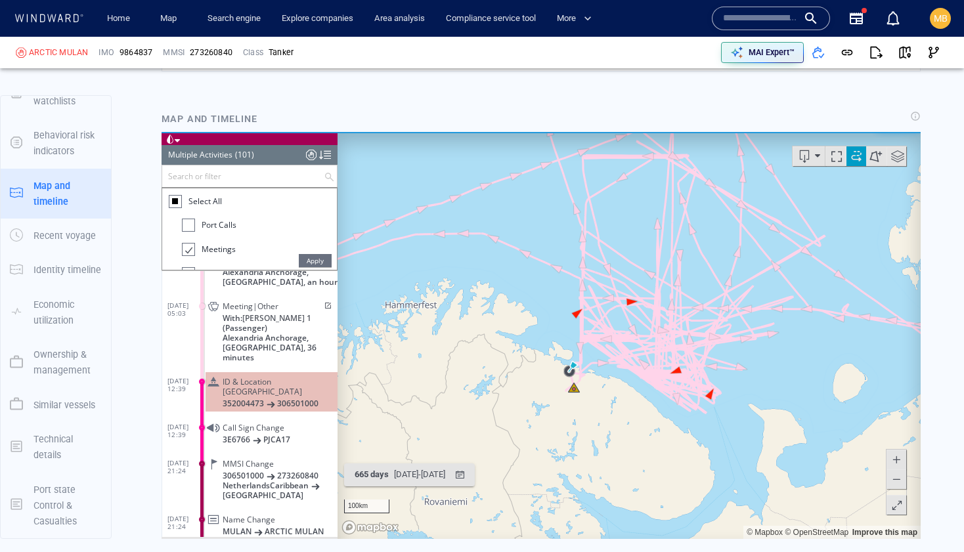
scroll to position [3055, 0]
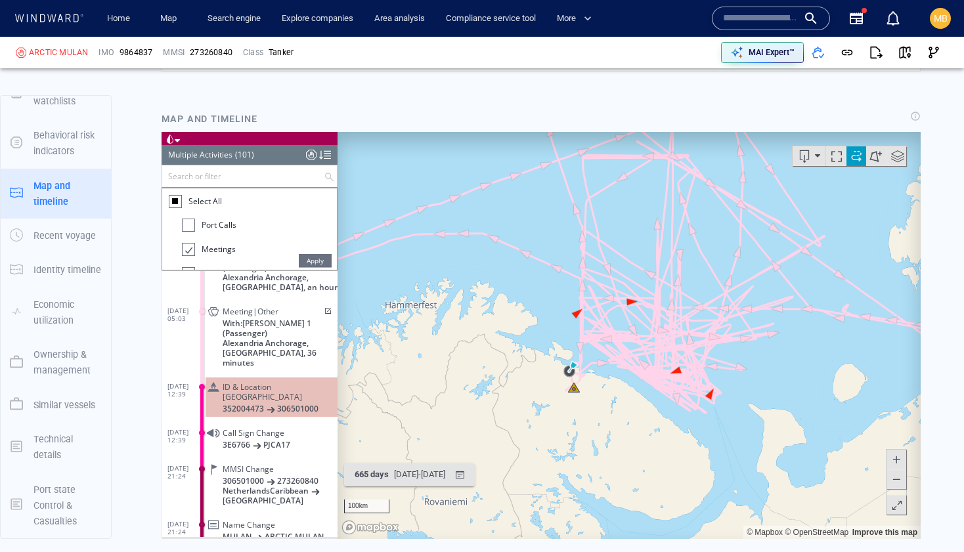
click at [192, 248] on div at bounding box center [187, 249] width 13 height 15
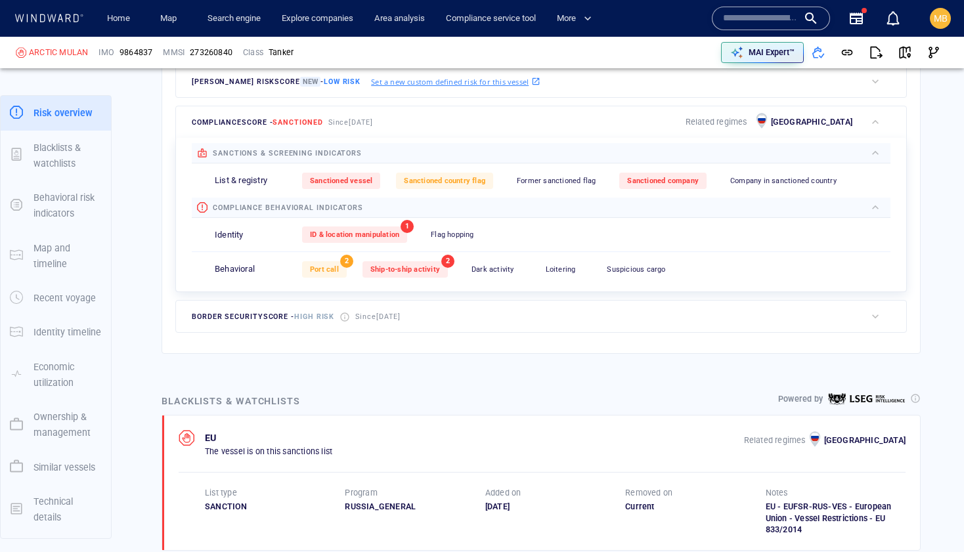
scroll to position [392, 0]
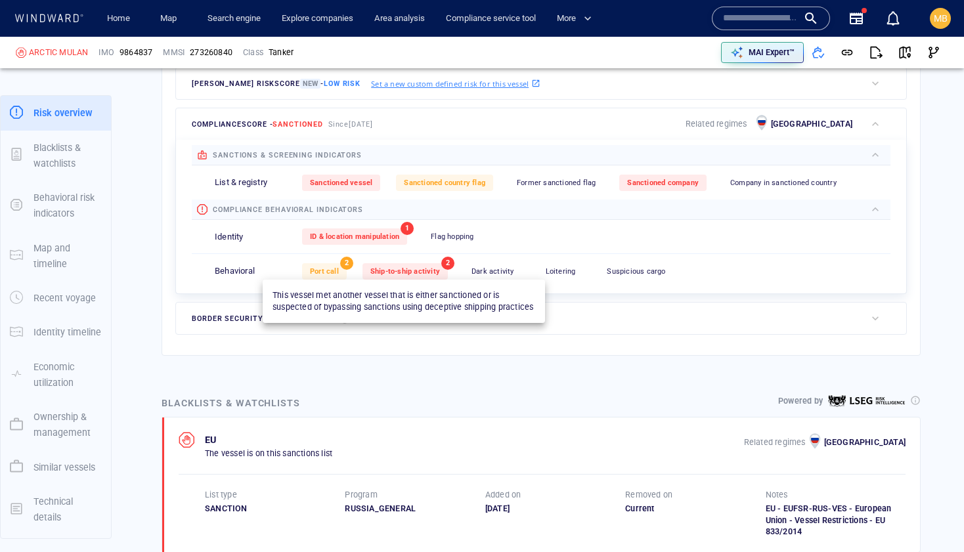
click at [387, 273] on span "Ship-to-ship activity" at bounding box center [405, 271] width 70 height 9
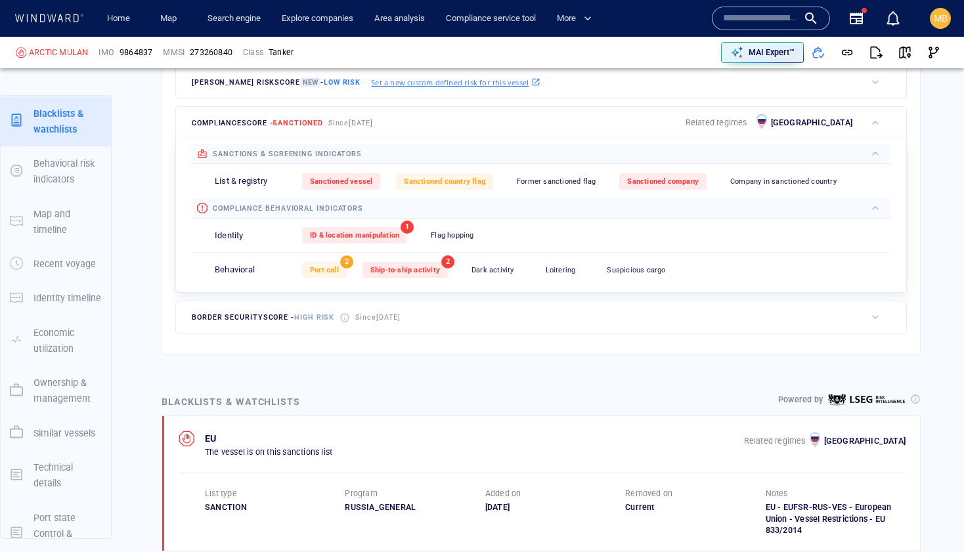
scroll to position [34, 0]
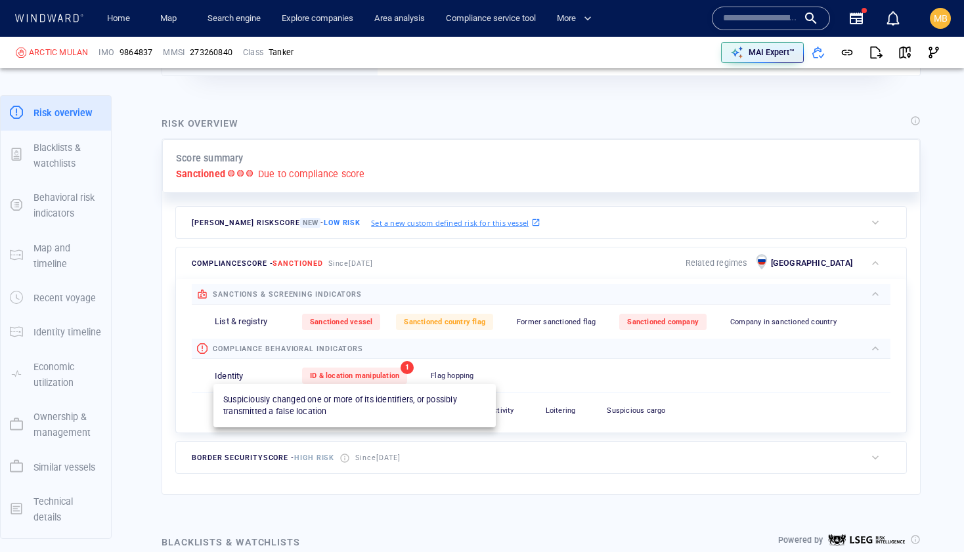
click at [349, 376] on span "ID & location manipulation" at bounding box center [354, 376] width 89 height 9
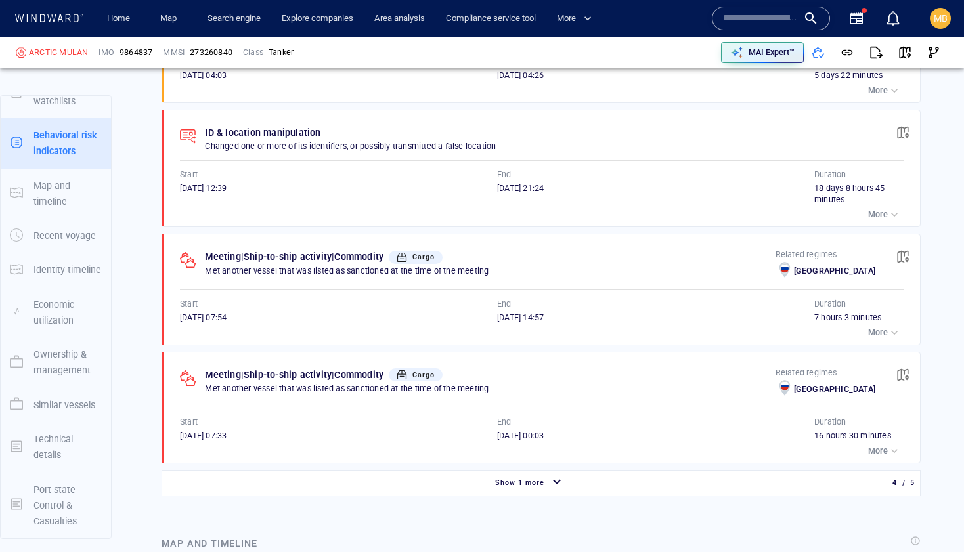
scroll to position [1292, 0]
click at [543, 280] on div "Meeting | Ship-to-ship activity | Commodity Cargo Met another vessel that was l…" at bounding box center [490, 263] width 570 height 33
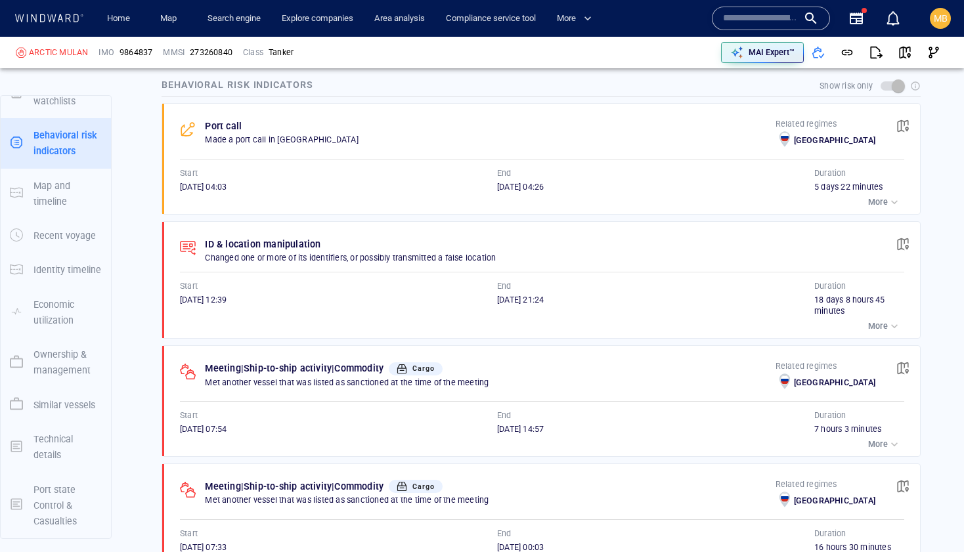
scroll to position [1178, 0]
click at [902, 242] on span "button" at bounding box center [902, 244] width 13 height 13
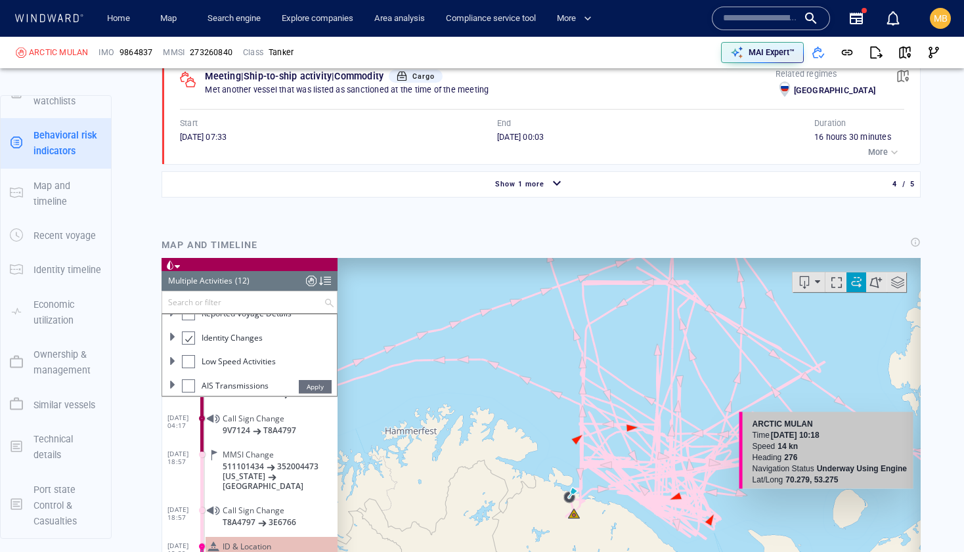
scroll to position [1607, 0]
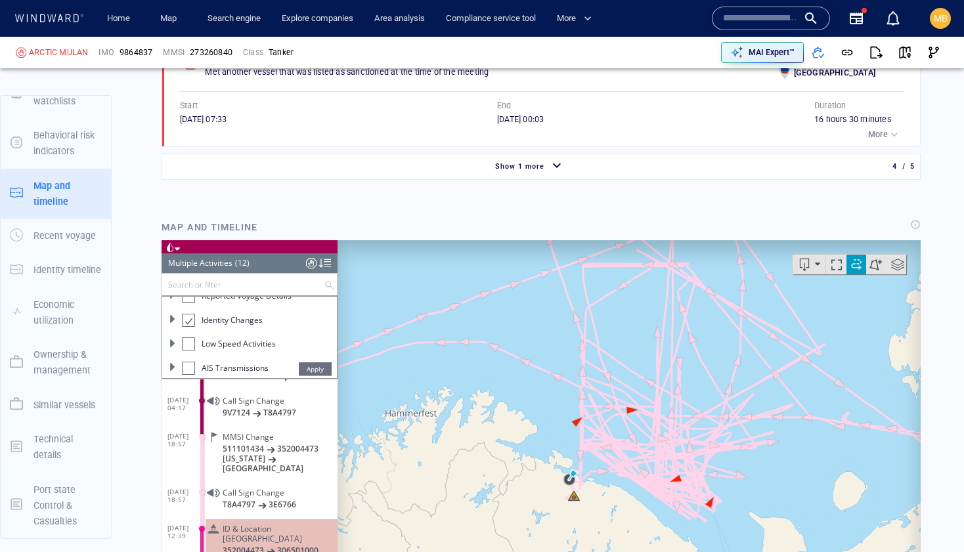
scroll to position [217, 0]
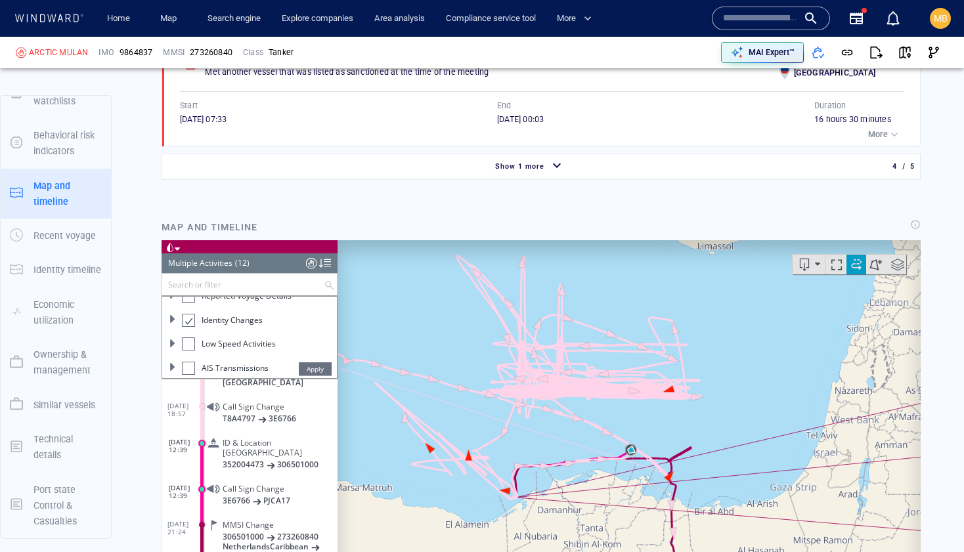
drag, startPoint x: 631, startPoint y: 450, endPoint x: 659, endPoint y: 405, distance: 52.8
click at [660, 405] on canvas "Map" at bounding box center [628, 443] width 583 height 407
